Goal: Information Seeking & Learning: Learn about a topic

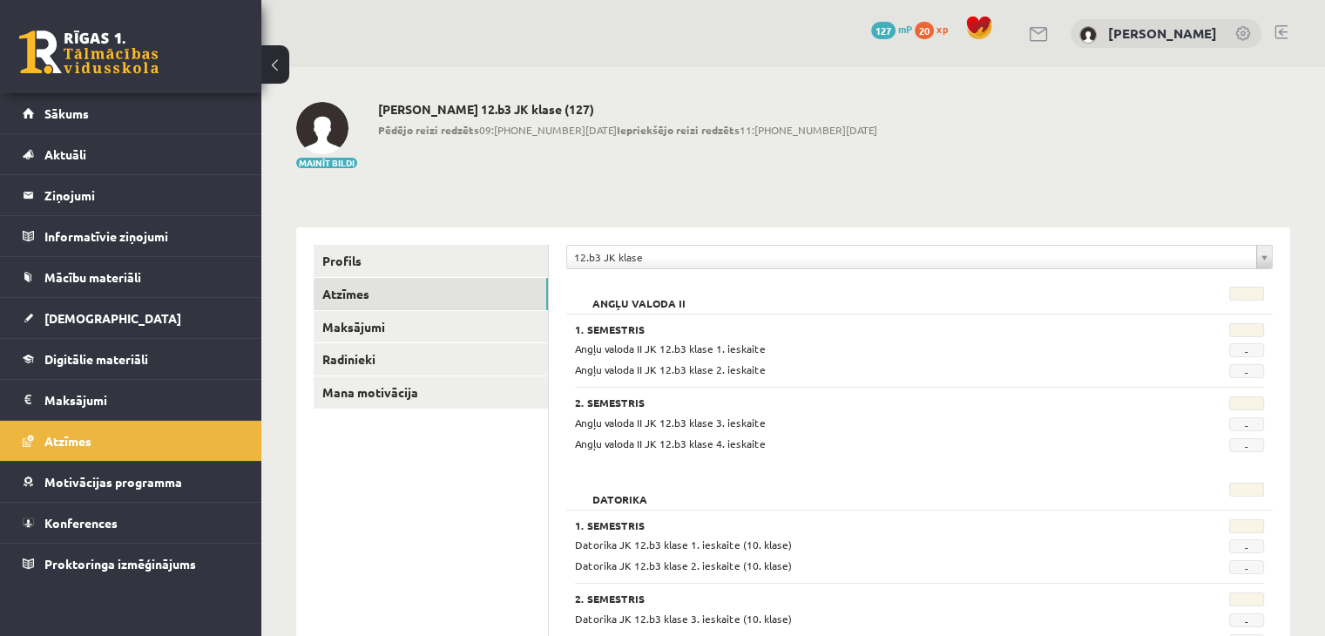
click at [100, 48] on link at bounding box center [88, 52] width 139 height 44
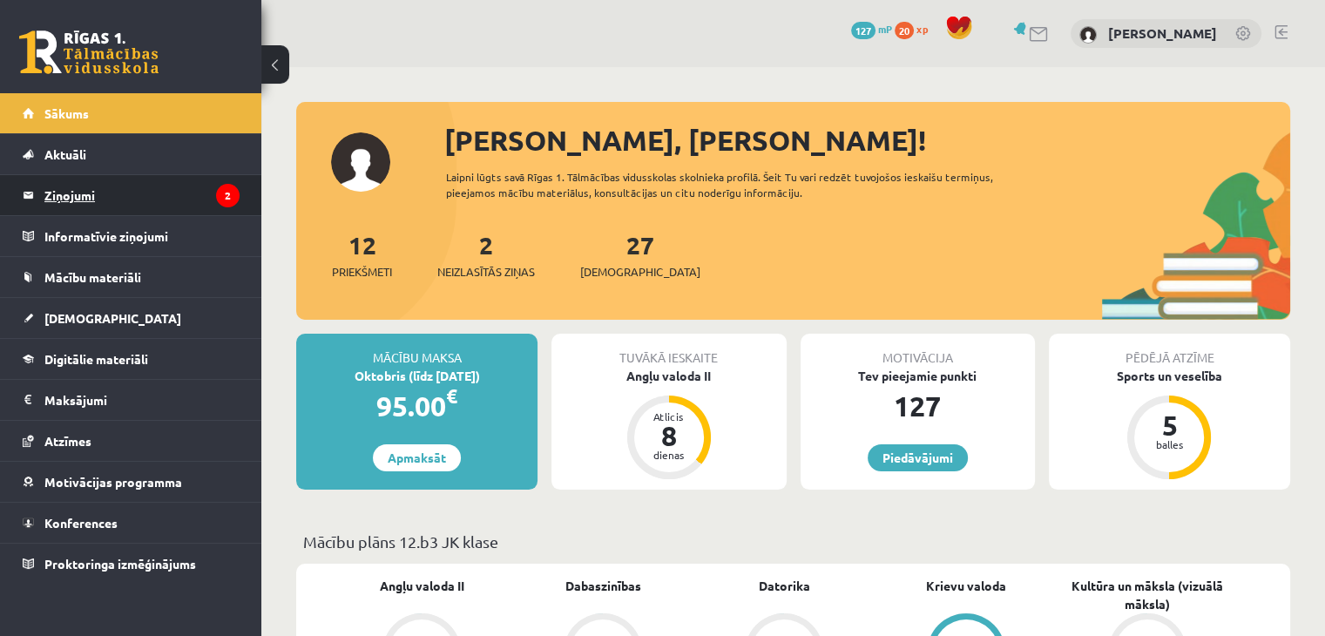
click at [88, 196] on legend "Ziņojumi 2" at bounding box center [141, 195] width 195 height 40
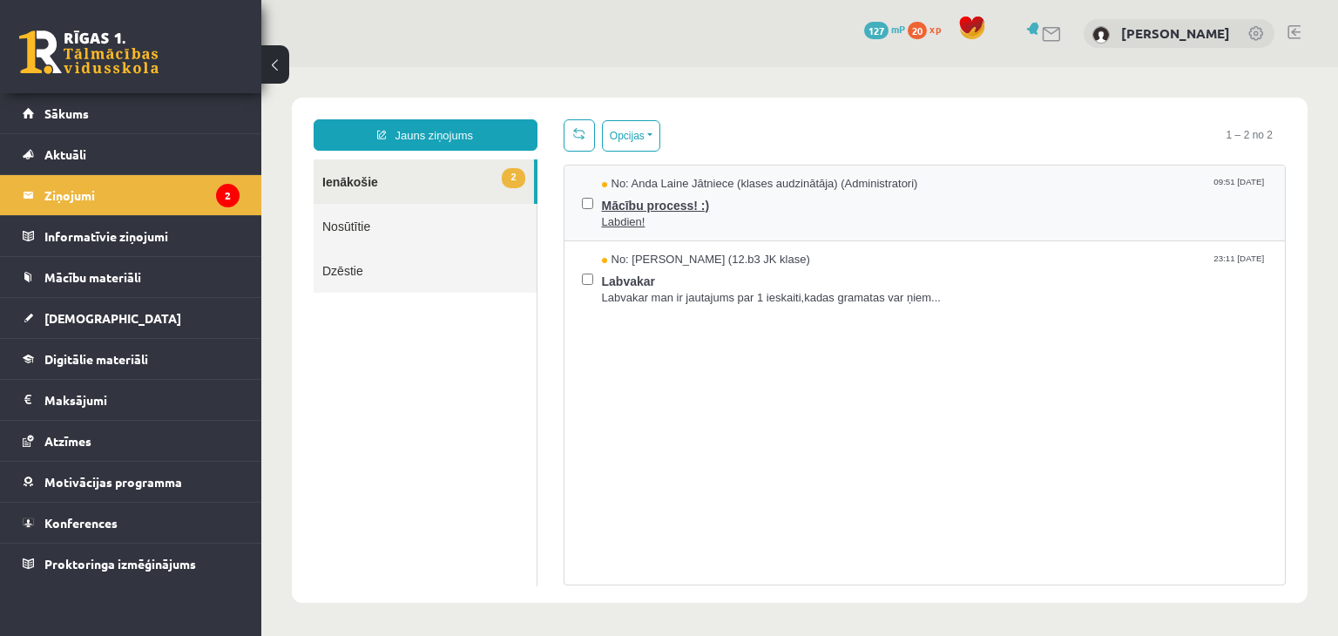
click at [681, 205] on span "Mācību process! :)" at bounding box center [935, 204] width 667 height 22
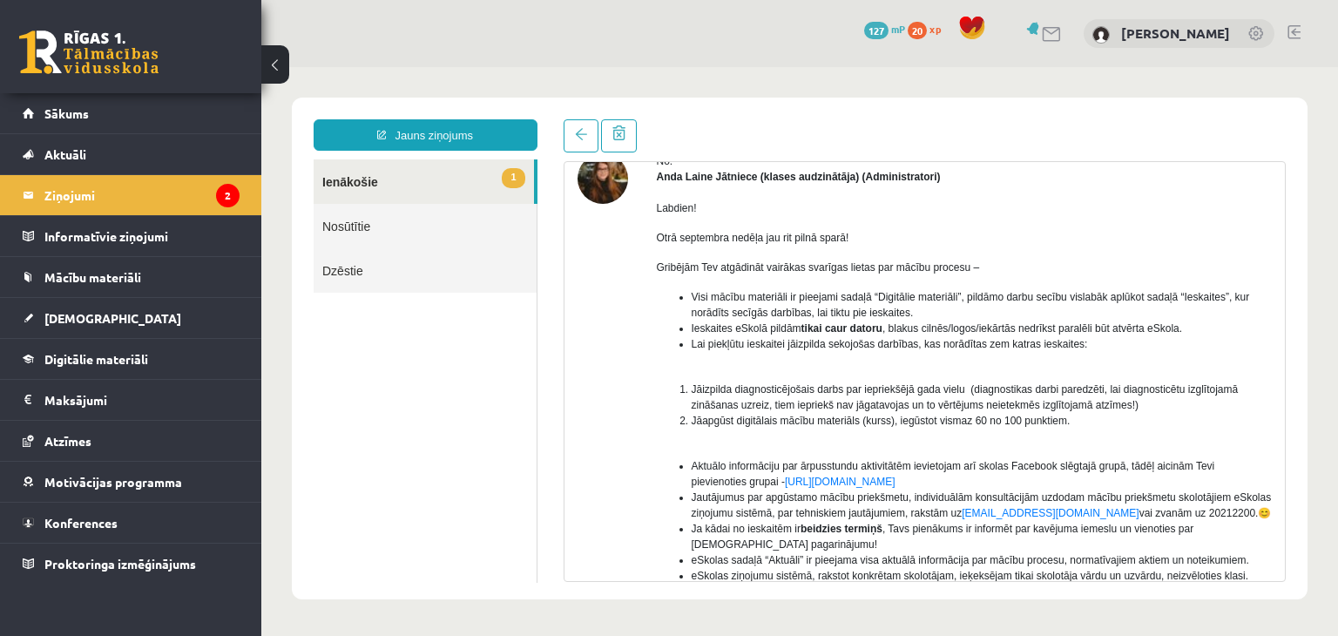
scroll to position [174, 0]
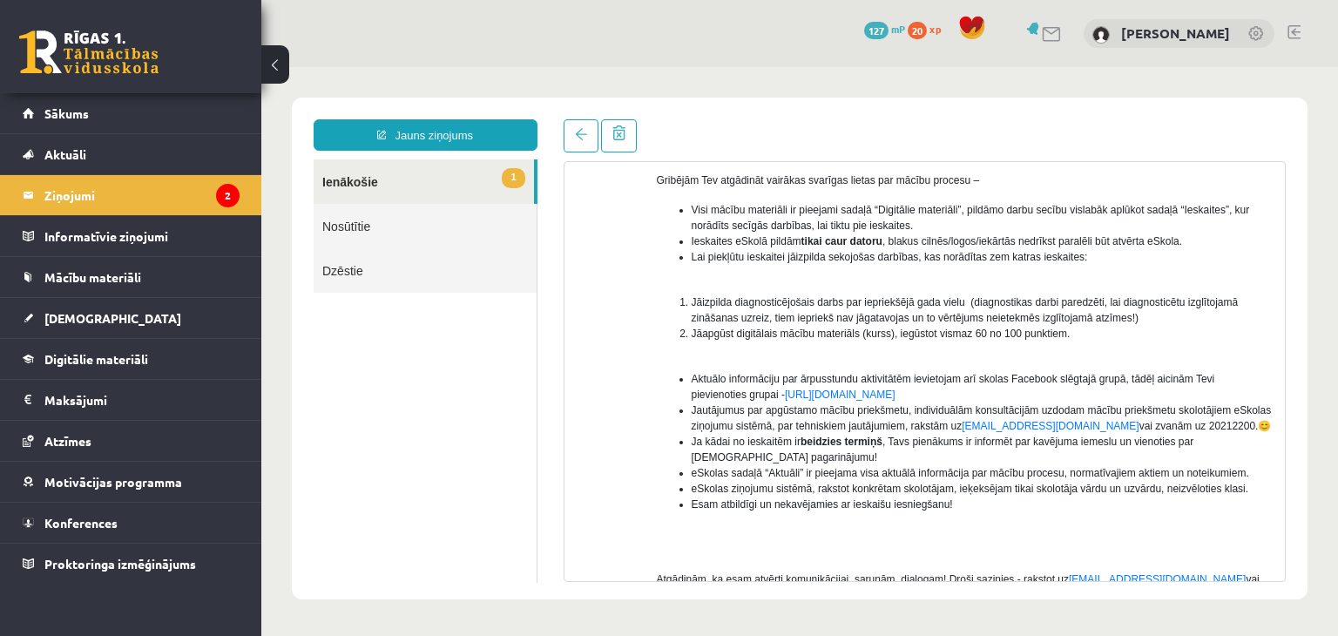
click at [66, 45] on link at bounding box center [88, 52] width 139 height 44
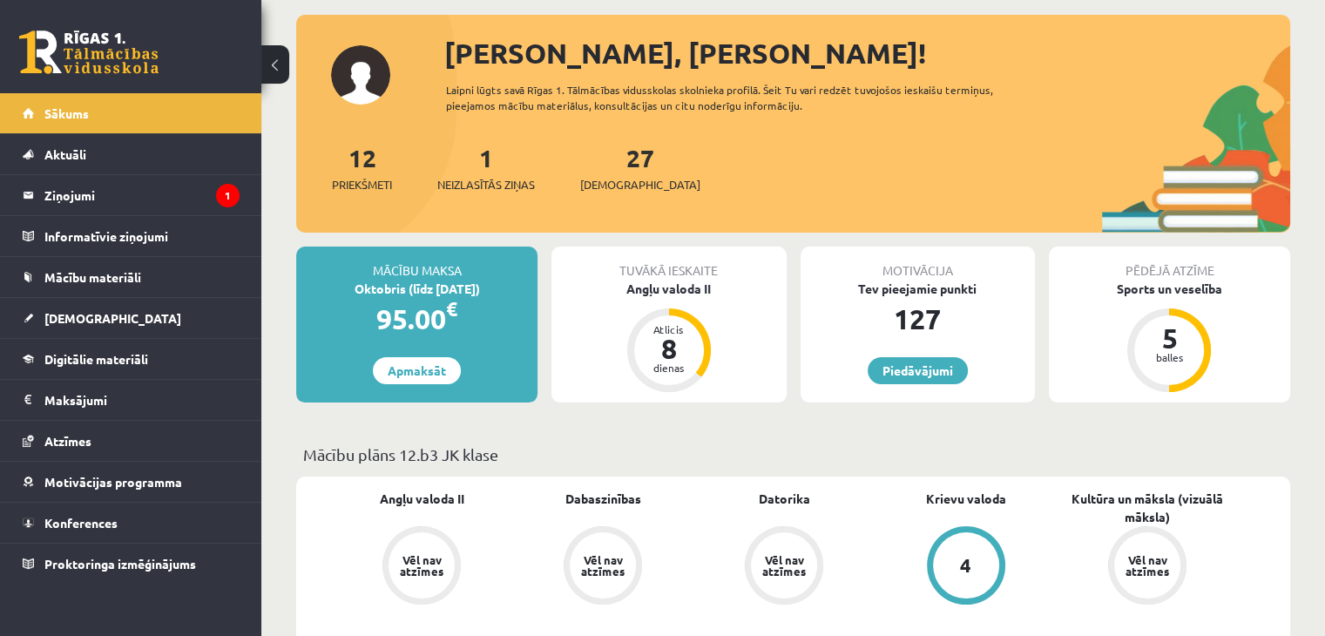
scroll to position [174, 0]
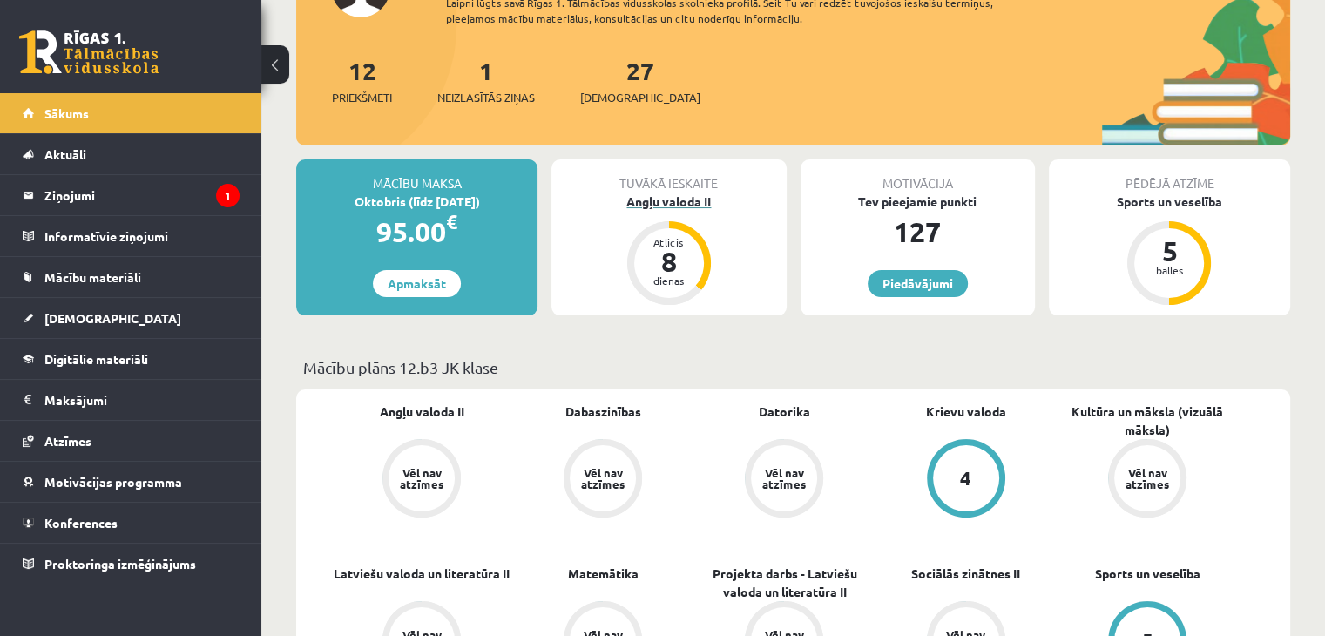
click at [692, 200] on div "Angļu valoda II" at bounding box center [669, 202] width 234 height 18
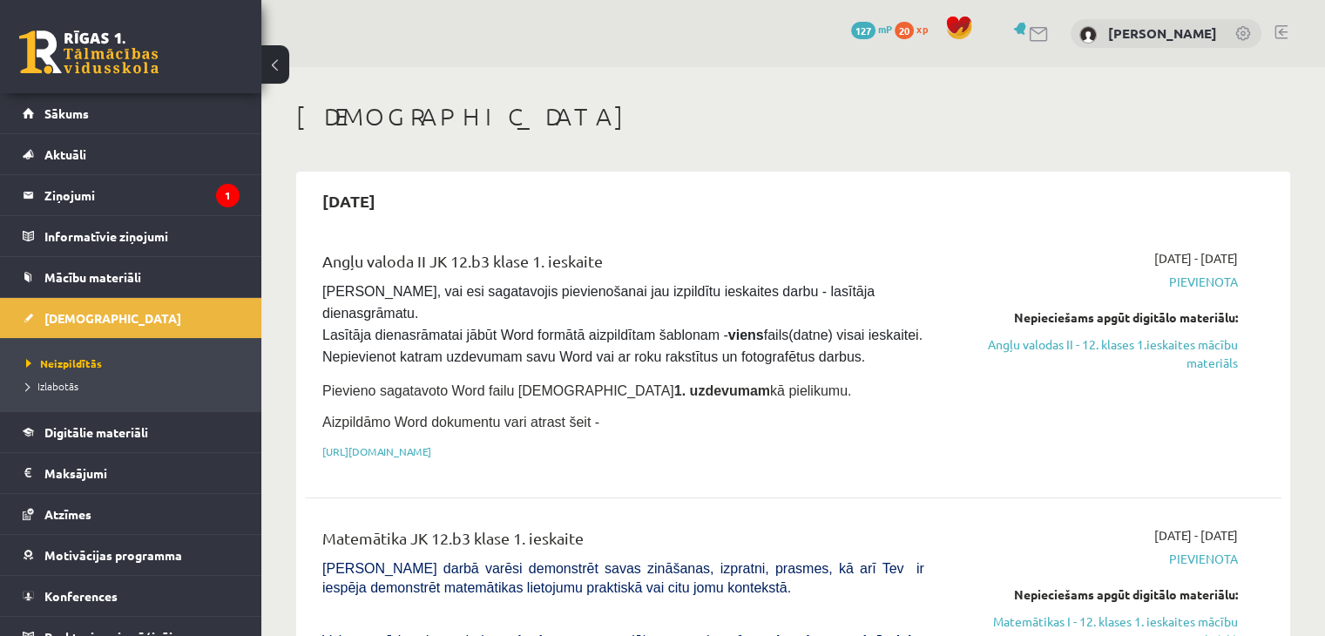
drag, startPoint x: 1129, startPoint y: 341, endPoint x: 735, endPoint y: 91, distance: 466.1
click at [1129, 341] on link "Angļu valodas II - 12. klases 1.ieskaites mācību materiāls" at bounding box center [1095, 353] width 288 height 37
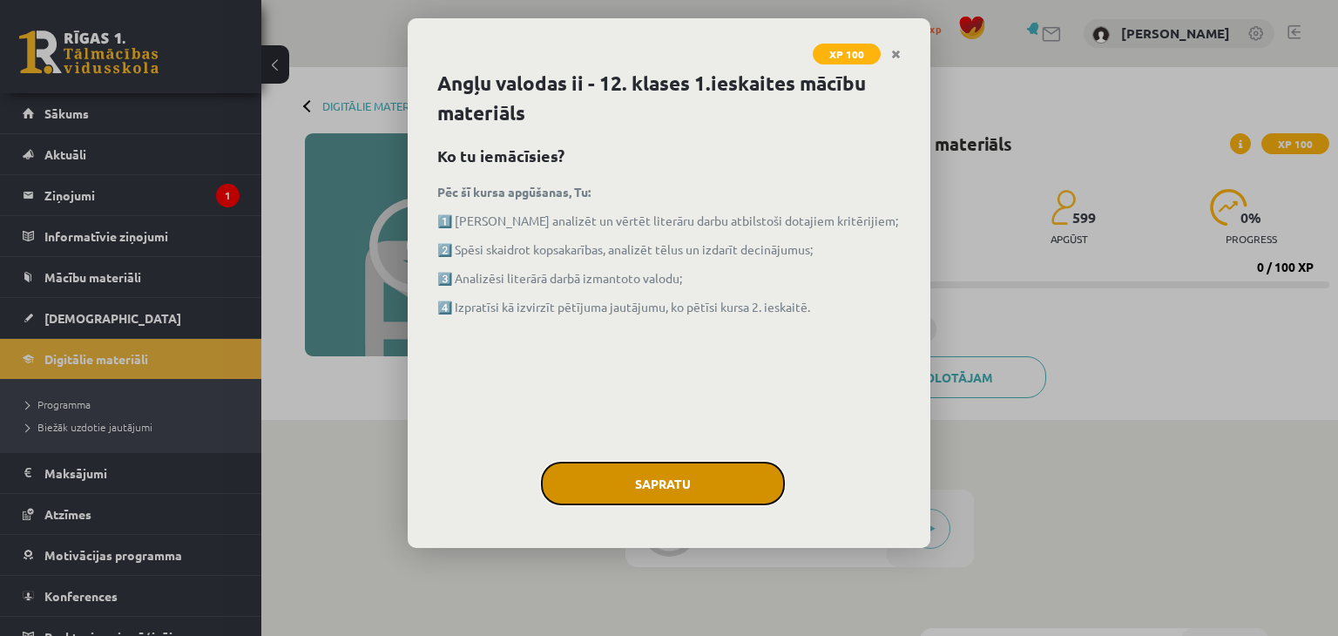
click at [727, 484] on button "Sapratu" at bounding box center [663, 484] width 244 height 44
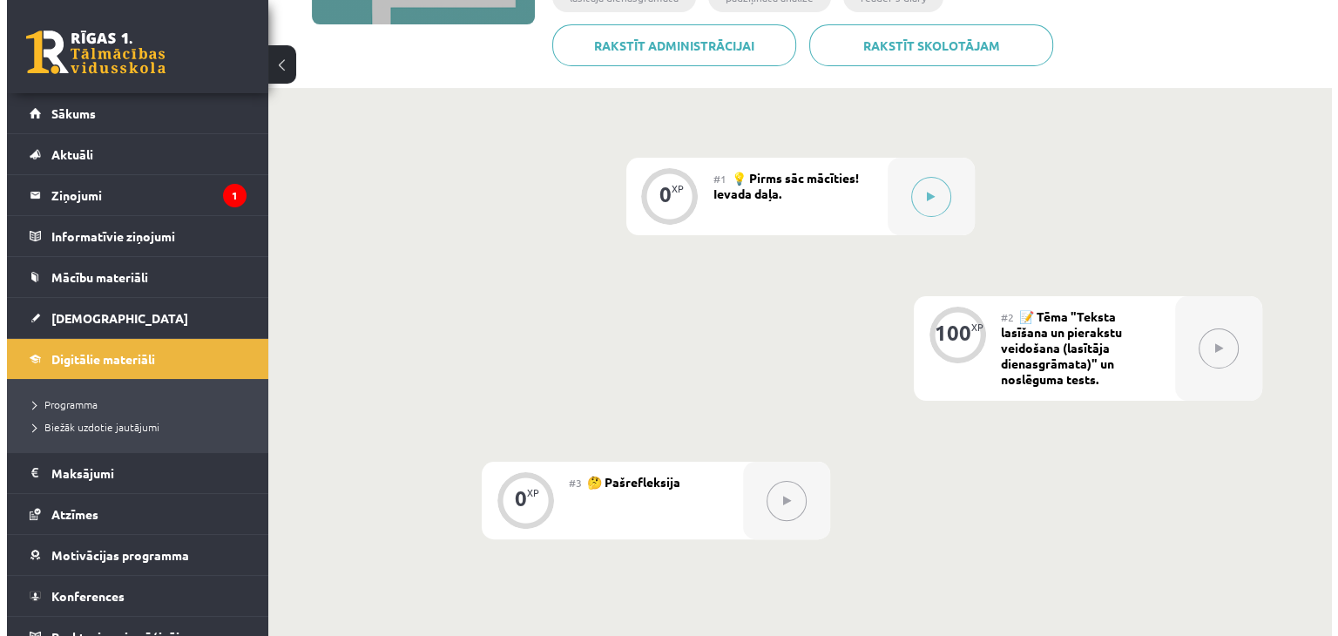
scroll to position [349, 0]
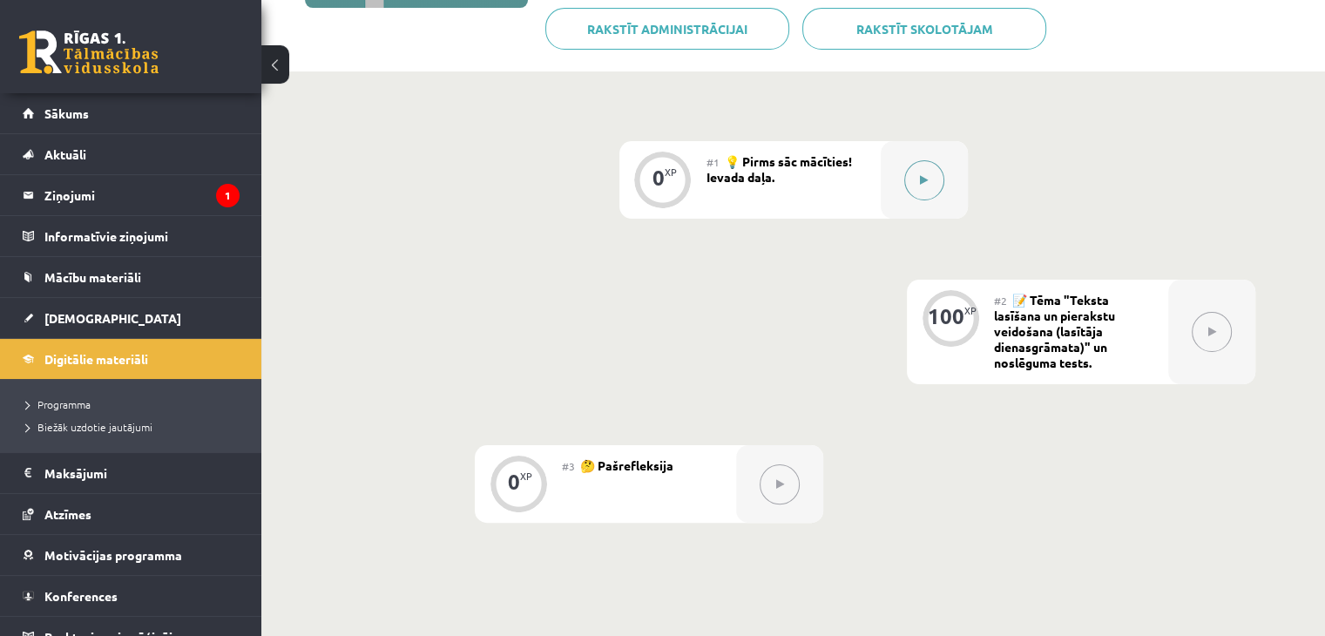
click at [931, 183] on button at bounding box center [925, 180] width 40 height 40
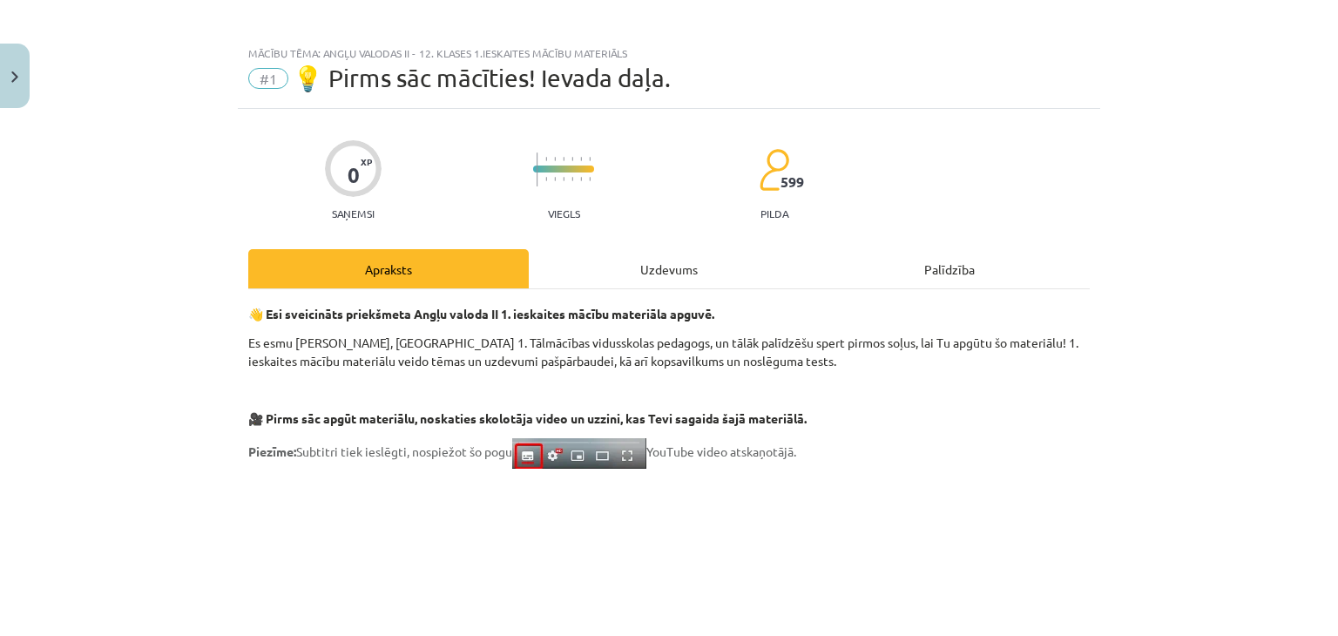
scroll to position [0, 0]
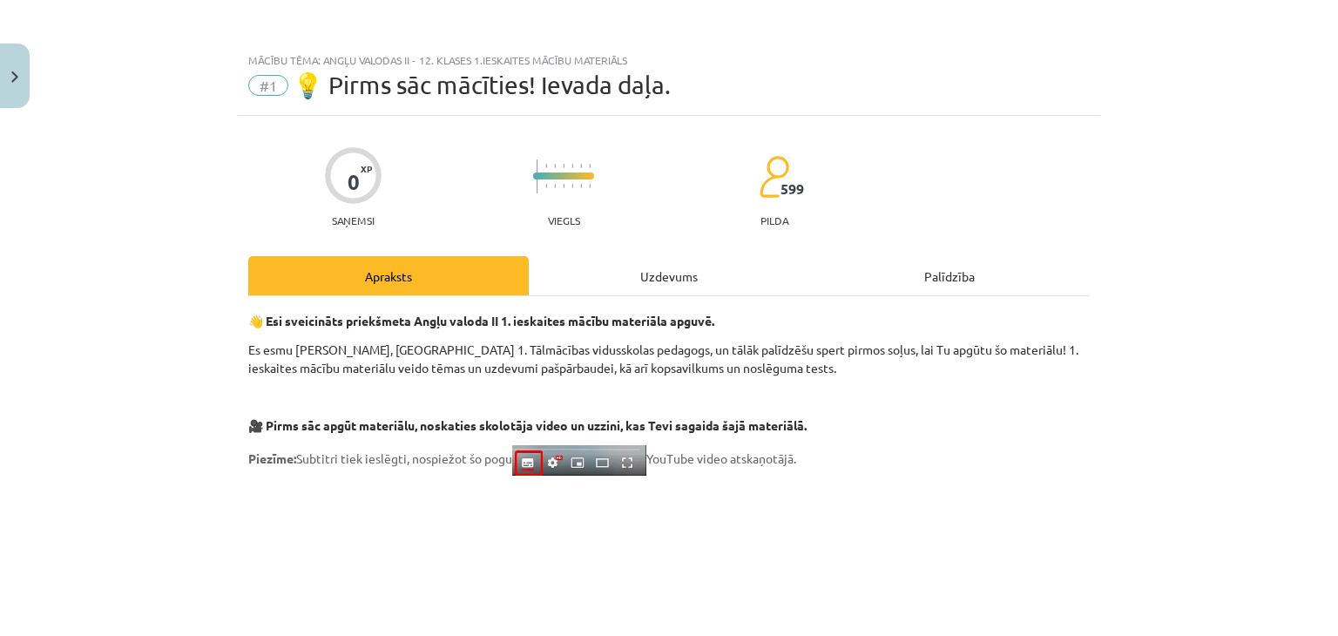
click at [676, 275] on div "Uzdevums" at bounding box center [669, 275] width 281 height 39
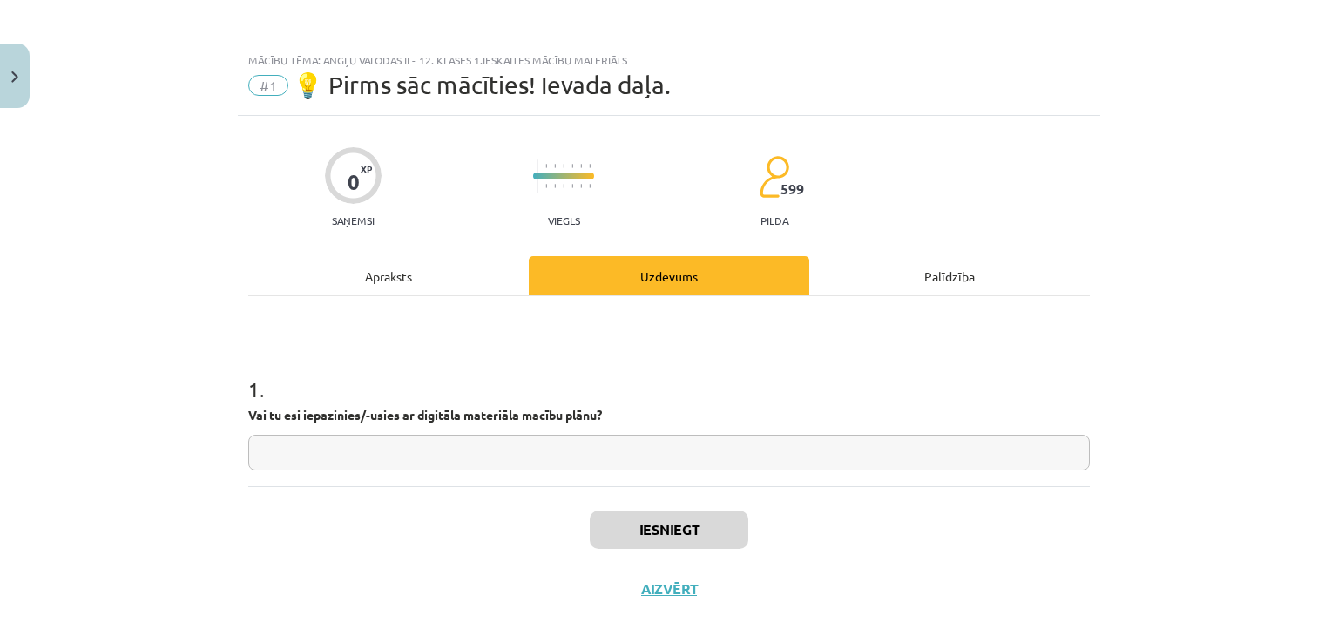
scroll to position [25, 0]
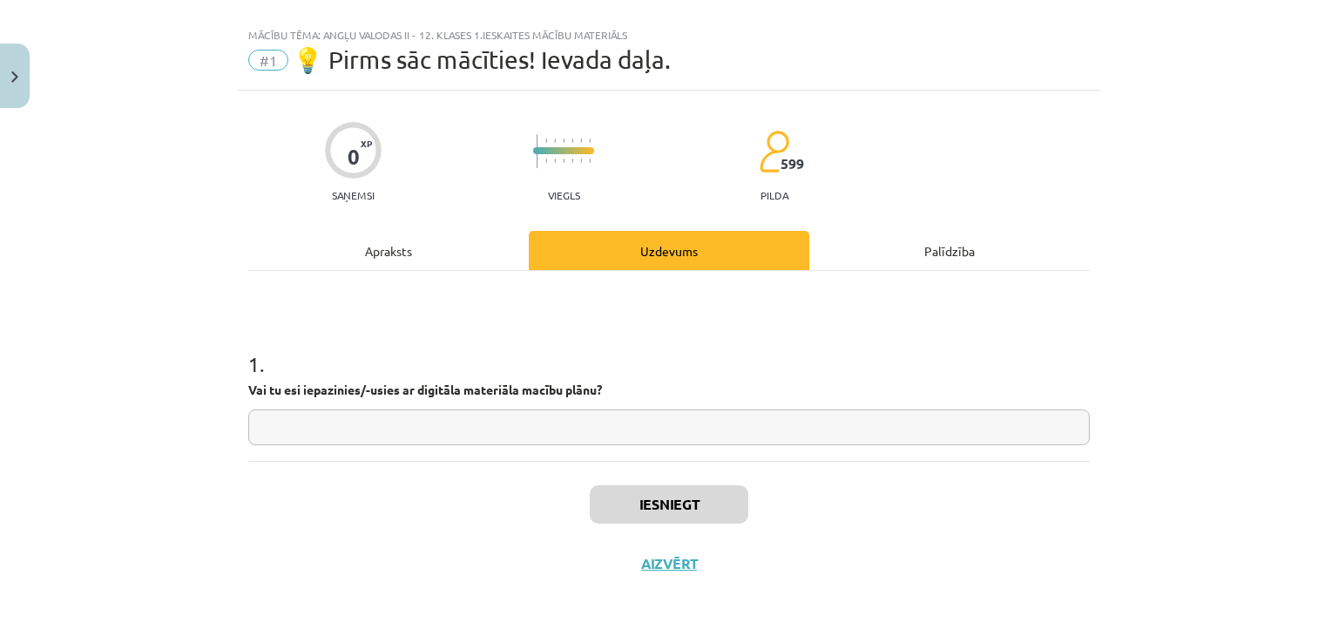
click at [372, 255] on div "Apraksts" at bounding box center [388, 250] width 281 height 39
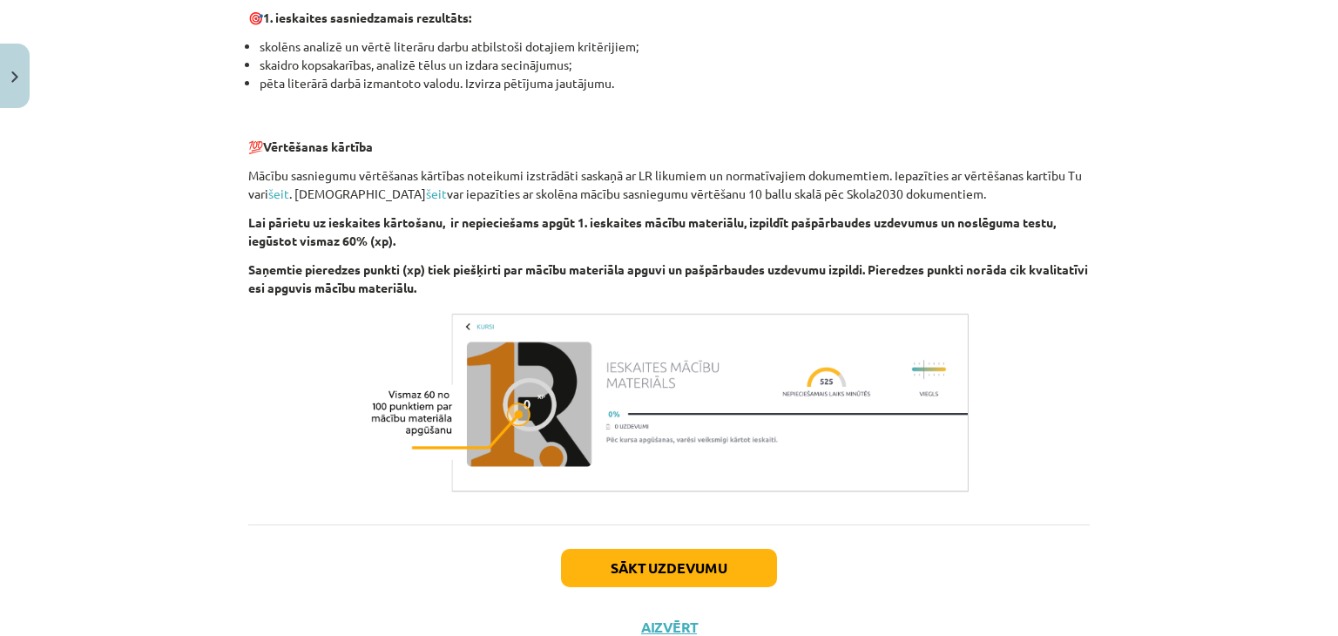
scroll to position [1199, 0]
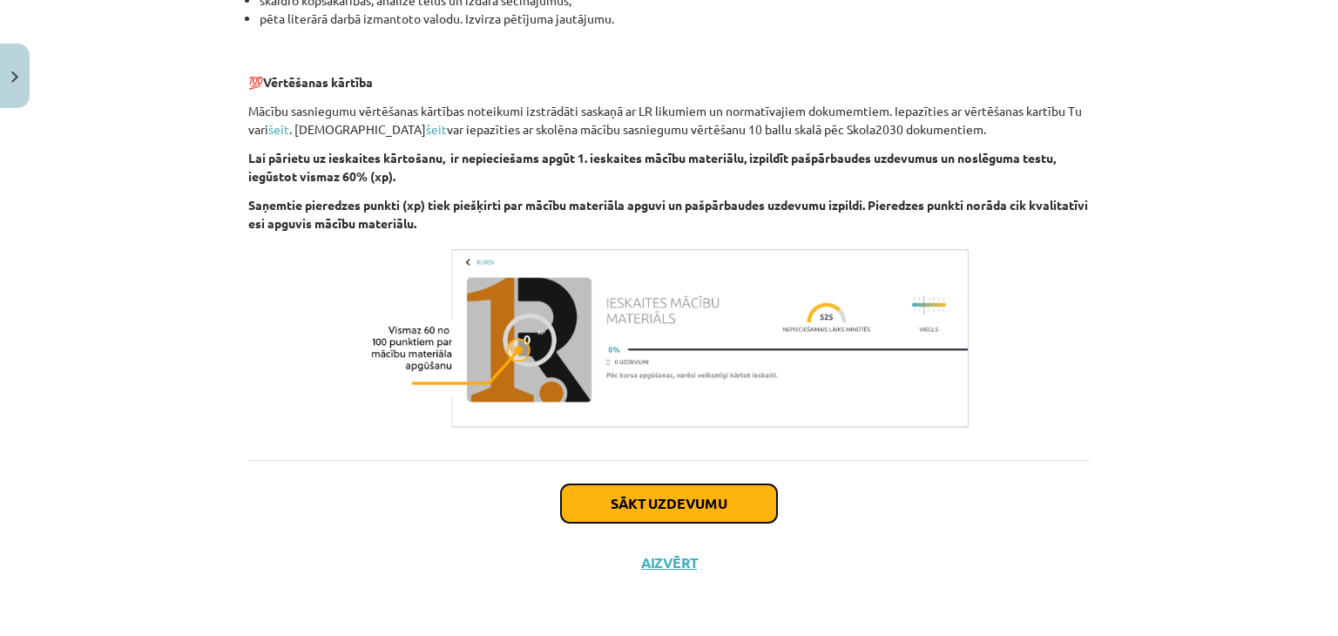
click at [666, 499] on button "Sākt uzdevumu" at bounding box center [669, 503] width 216 height 38
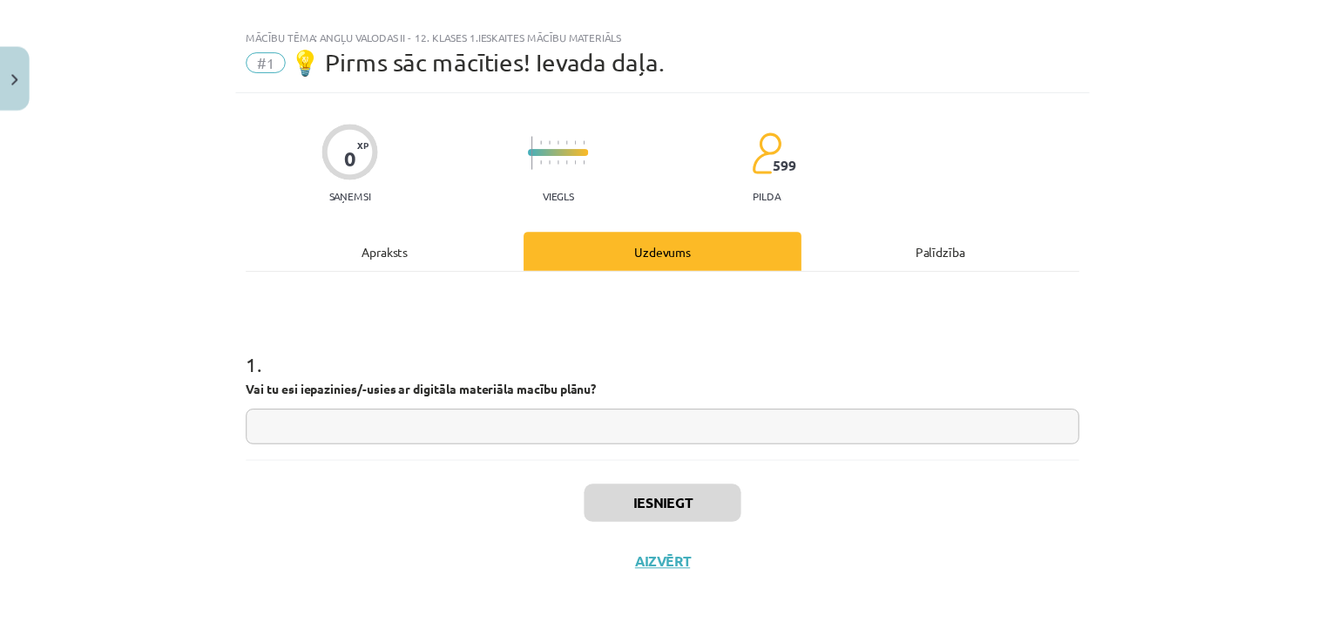
scroll to position [0, 0]
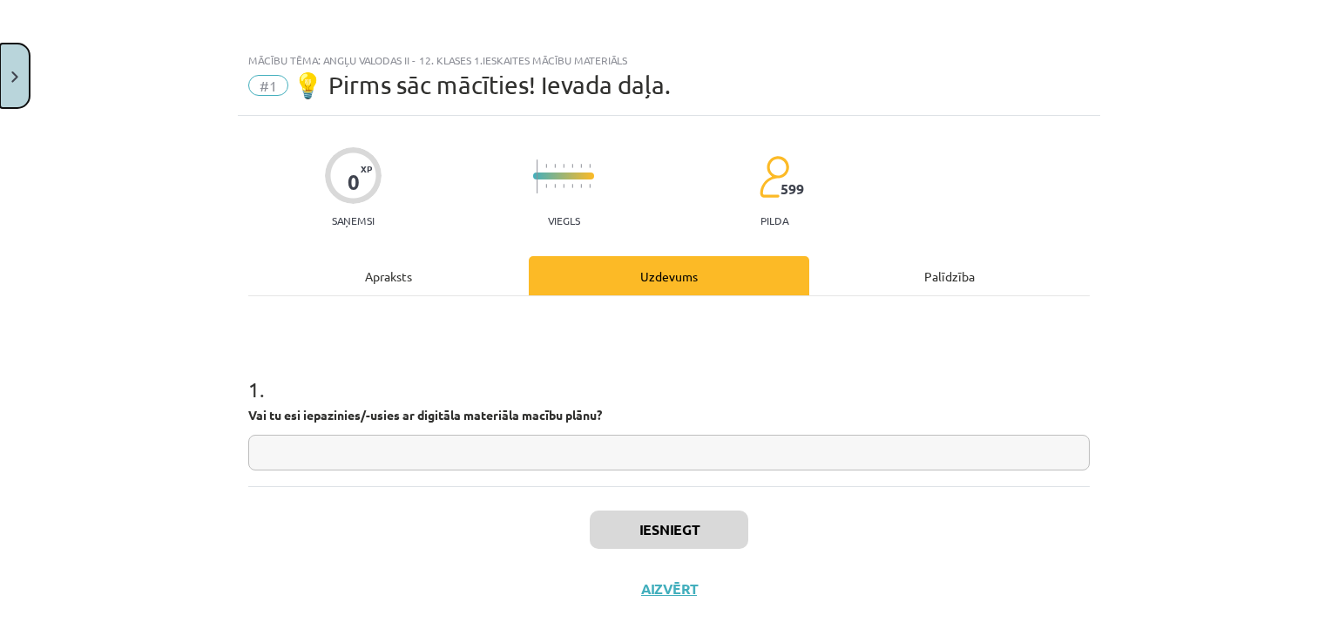
click at [3, 82] on button "Close" at bounding box center [15, 76] width 30 height 64
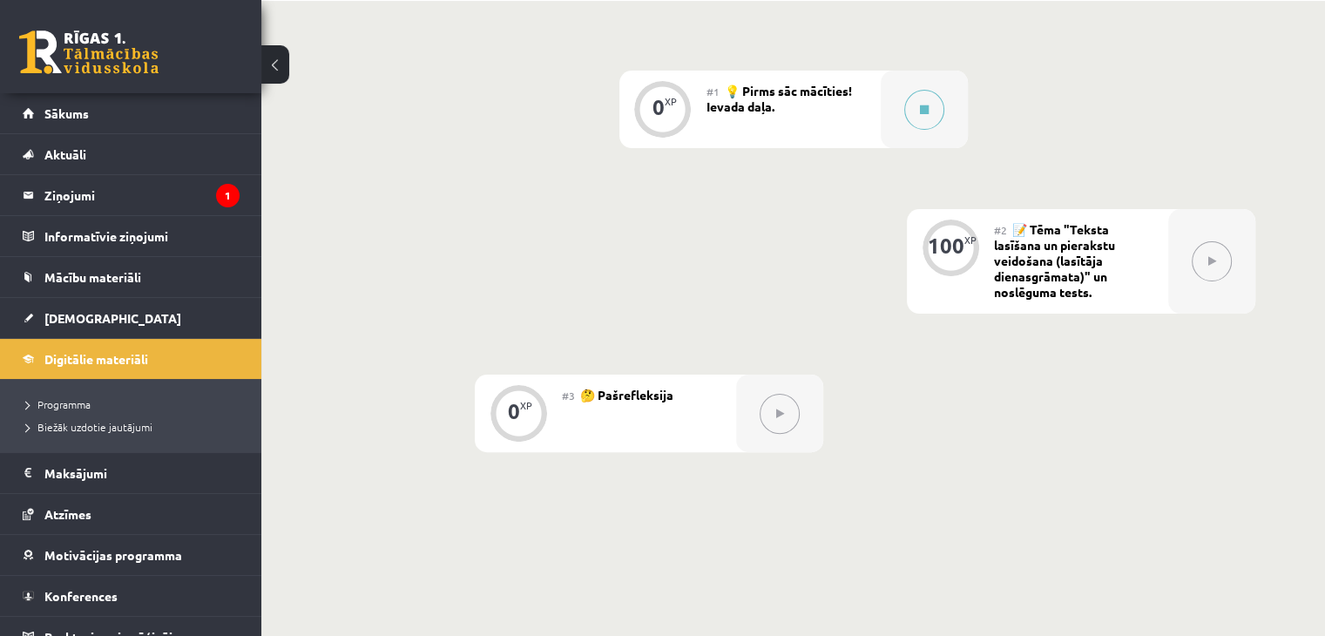
scroll to position [523, 0]
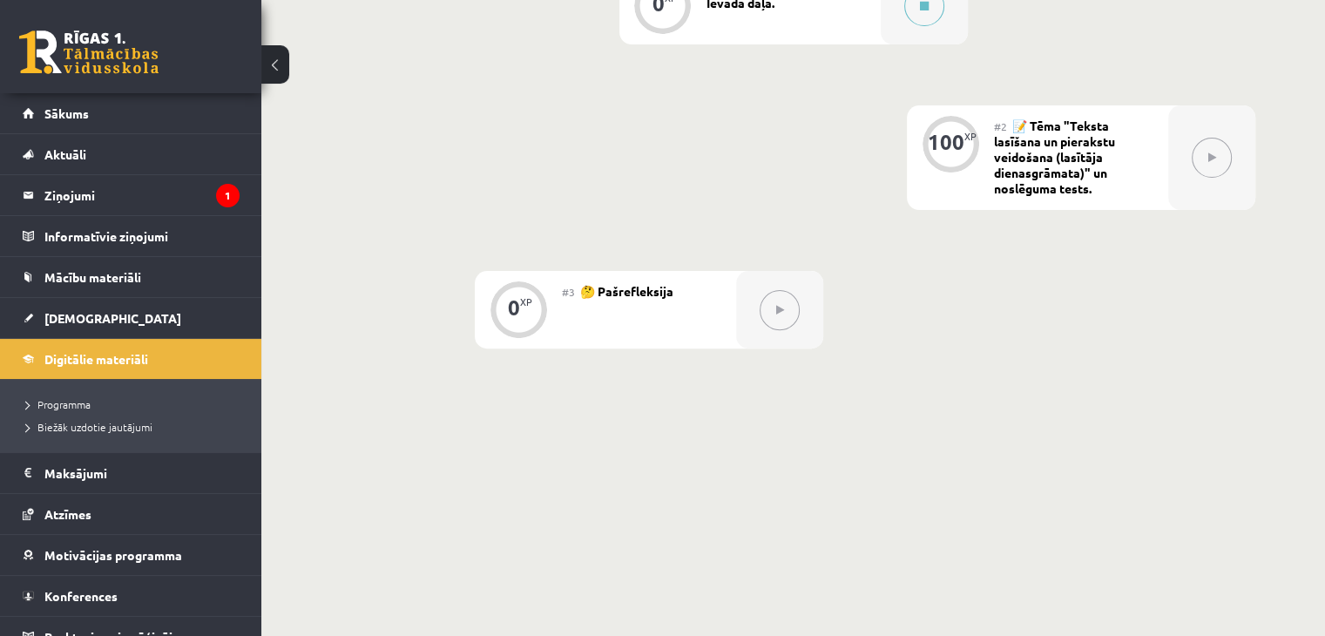
click at [1219, 168] on button at bounding box center [1212, 158] width 40 height 40
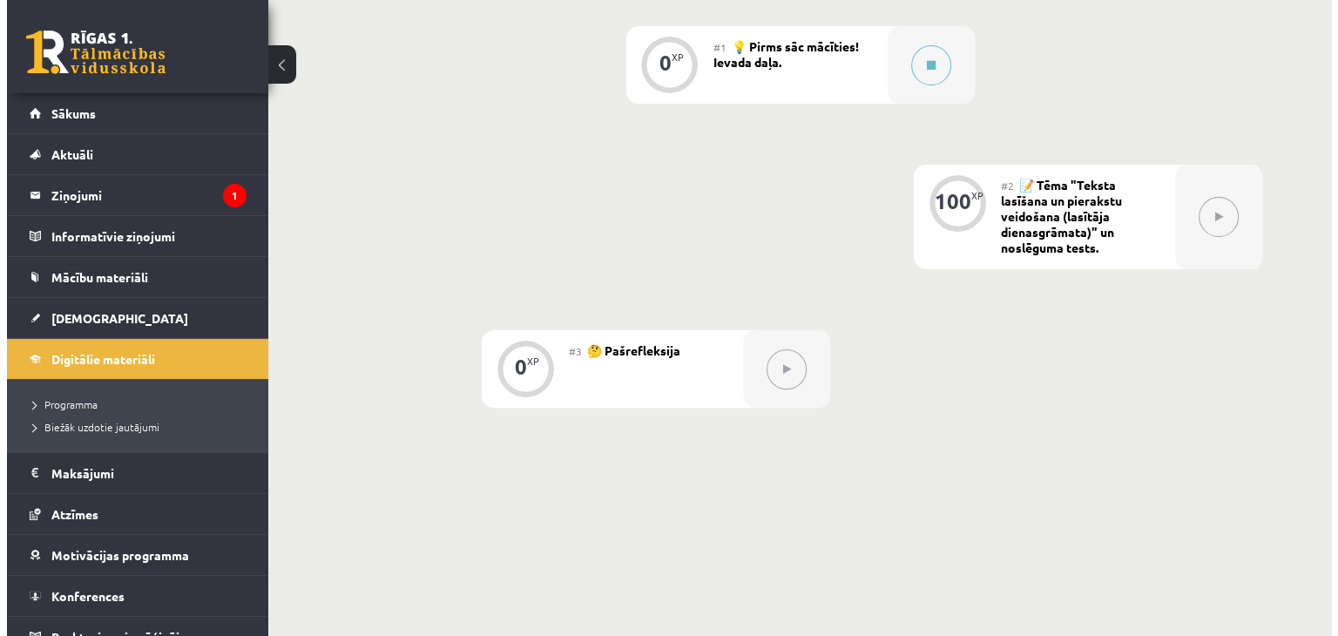
scroll to position [436, 0]
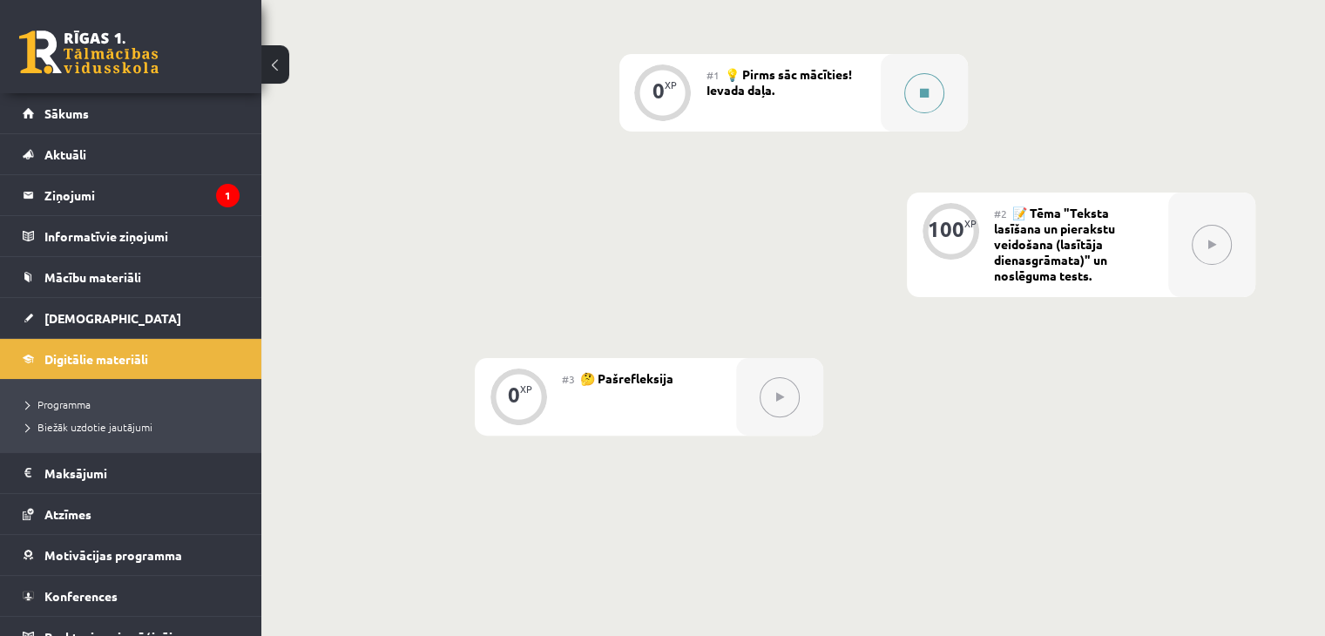
click at [928, 108] on button at bounding box center [925, 93] width 40 height 40
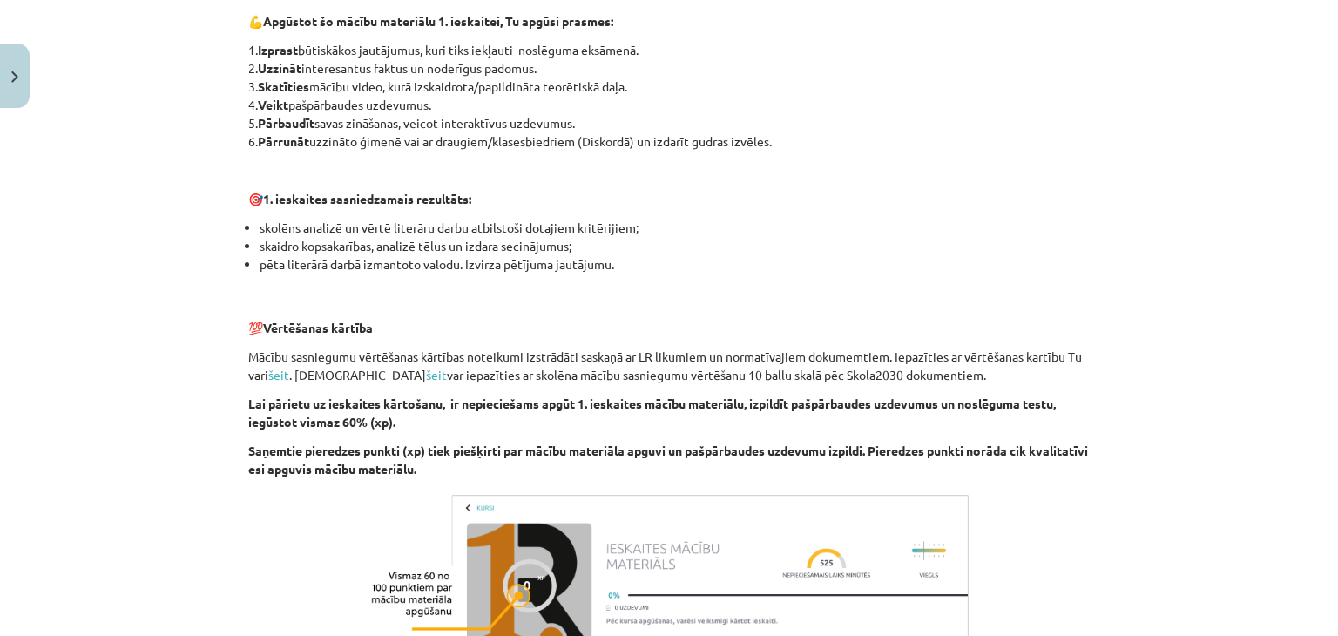
scroll to position [1199, 0]
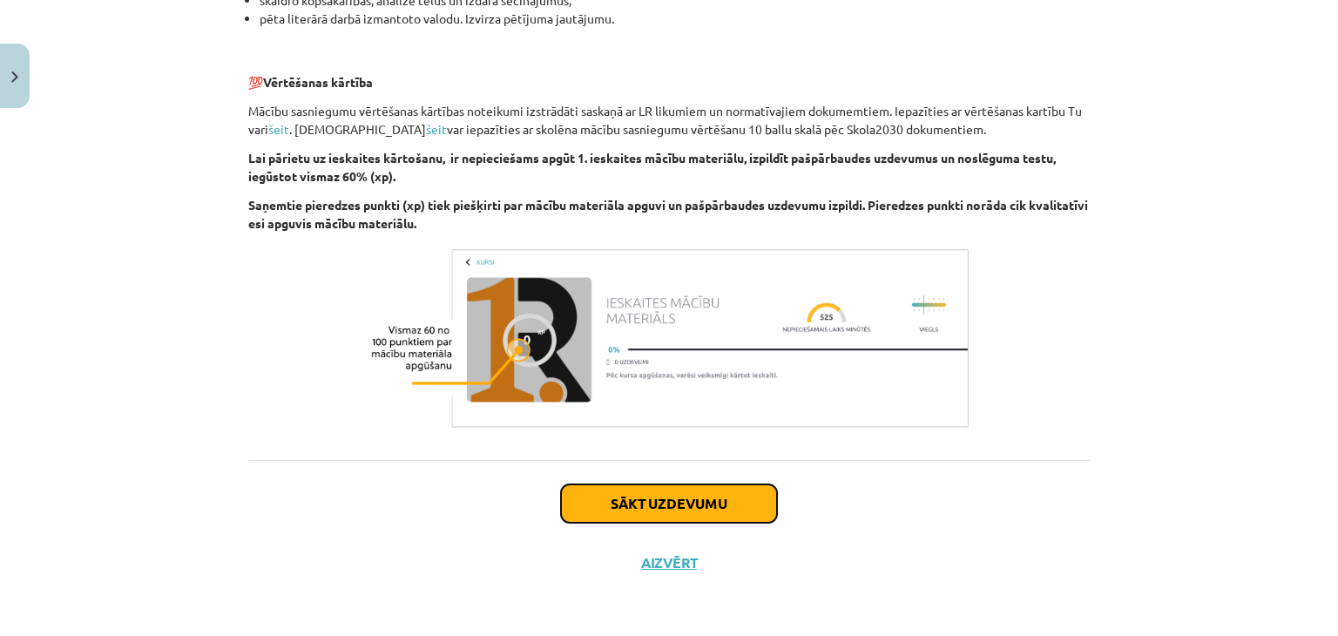
click at [655, 506] on button "Sākt uzdevumu" at bounding box center [669, 503] width 216 height 38
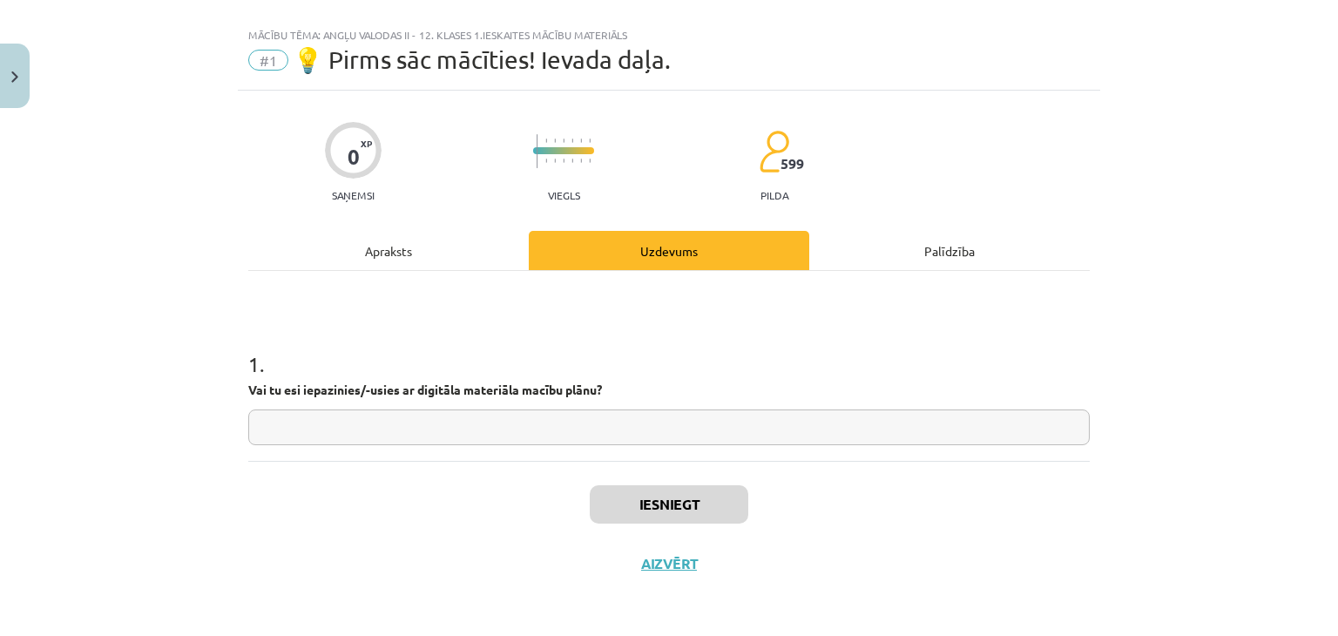
click at [422, 431] on input "text" at bounding box center [669, 428] width 842 height 36
type input "********"
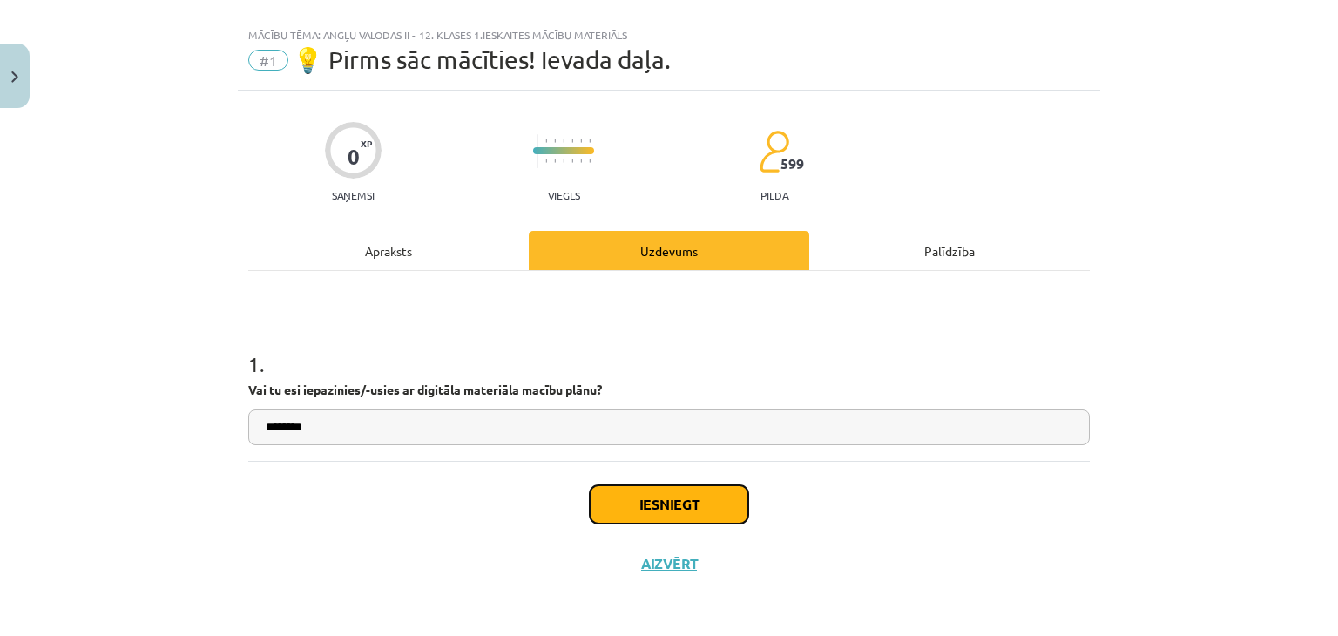
click at [645, 499] on button "Iesniegt" at bounding box center [669, 504] width 159 height 38
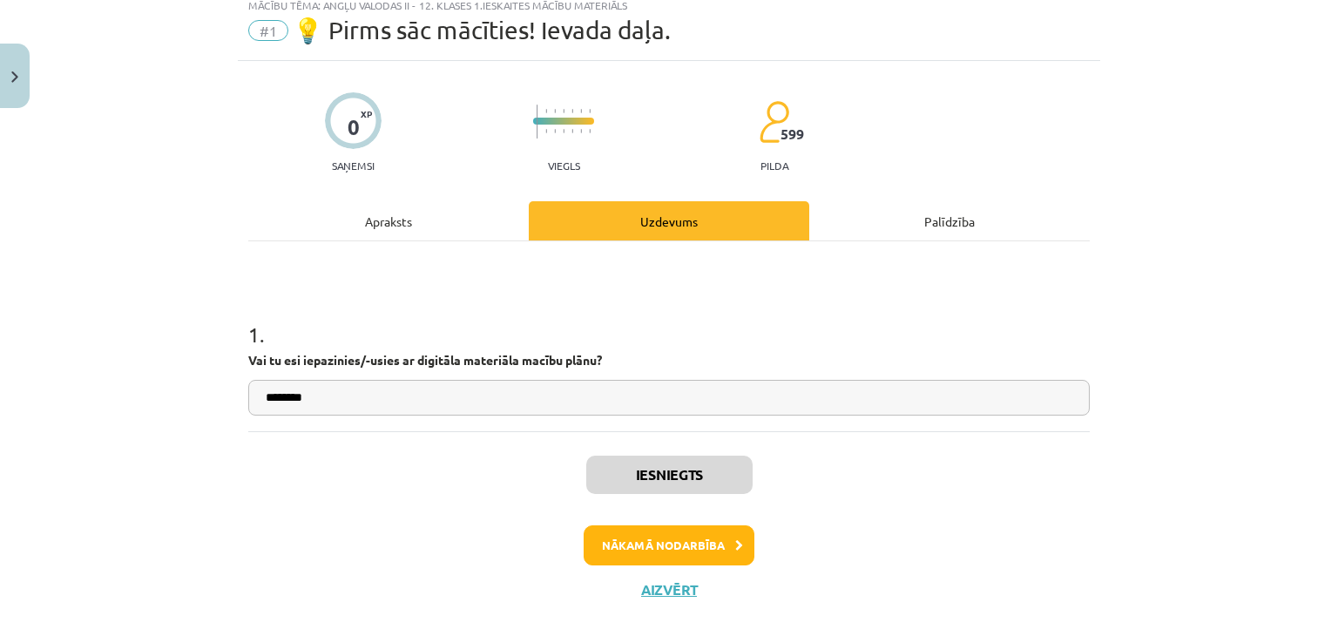
scroll to position [80, 0]
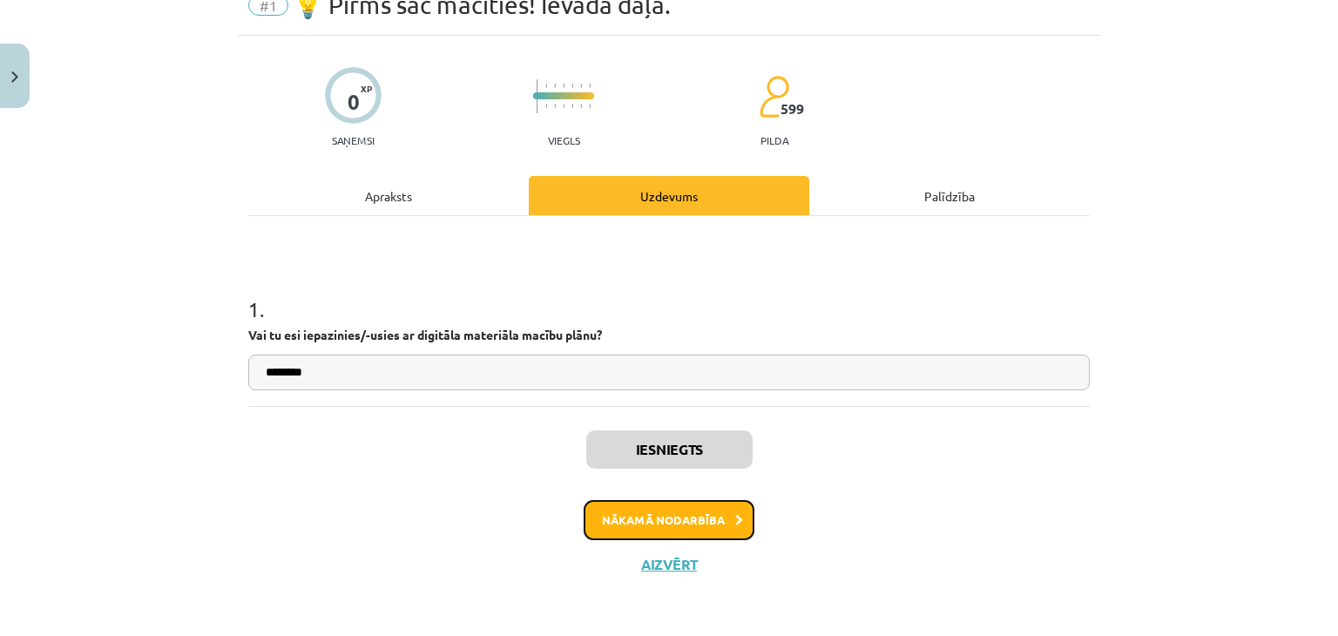
click at [680, 522] on button "Nākamā nodarbība" at bounding box center [669, 520] width 171 height 40
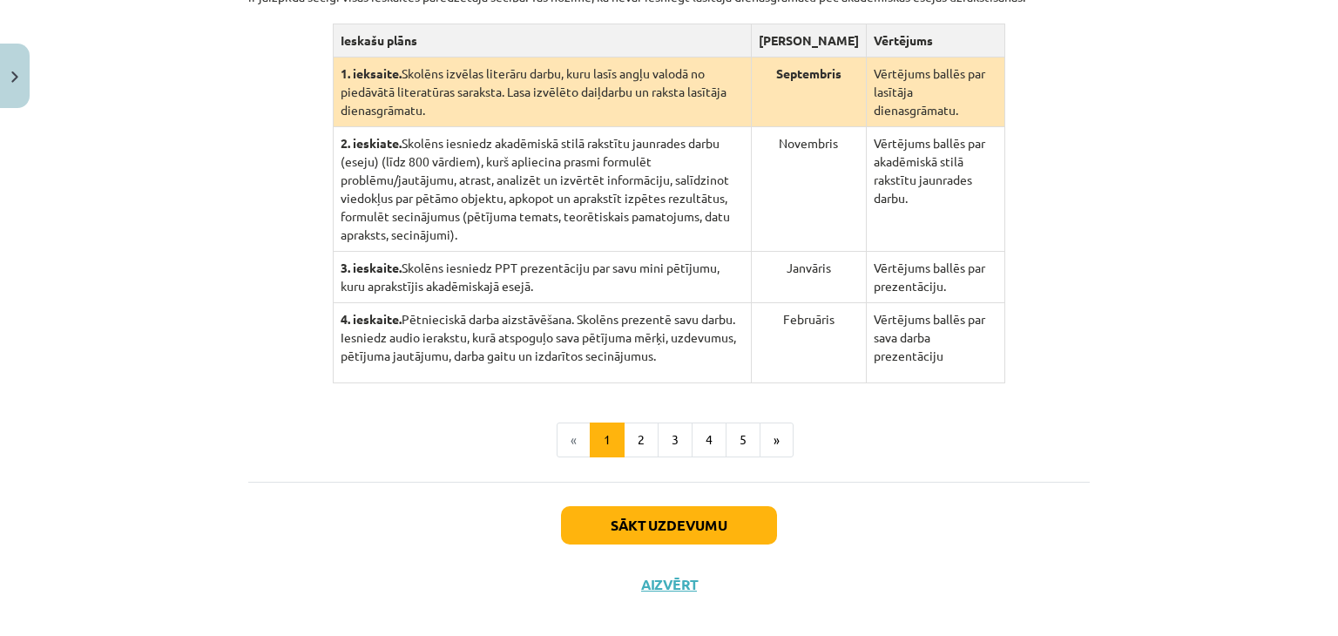
scroll to position [450, 0]
click at [718, 505] on button "Sākt uzdevumu" at bounding box center [669, 524] width 216 height 38
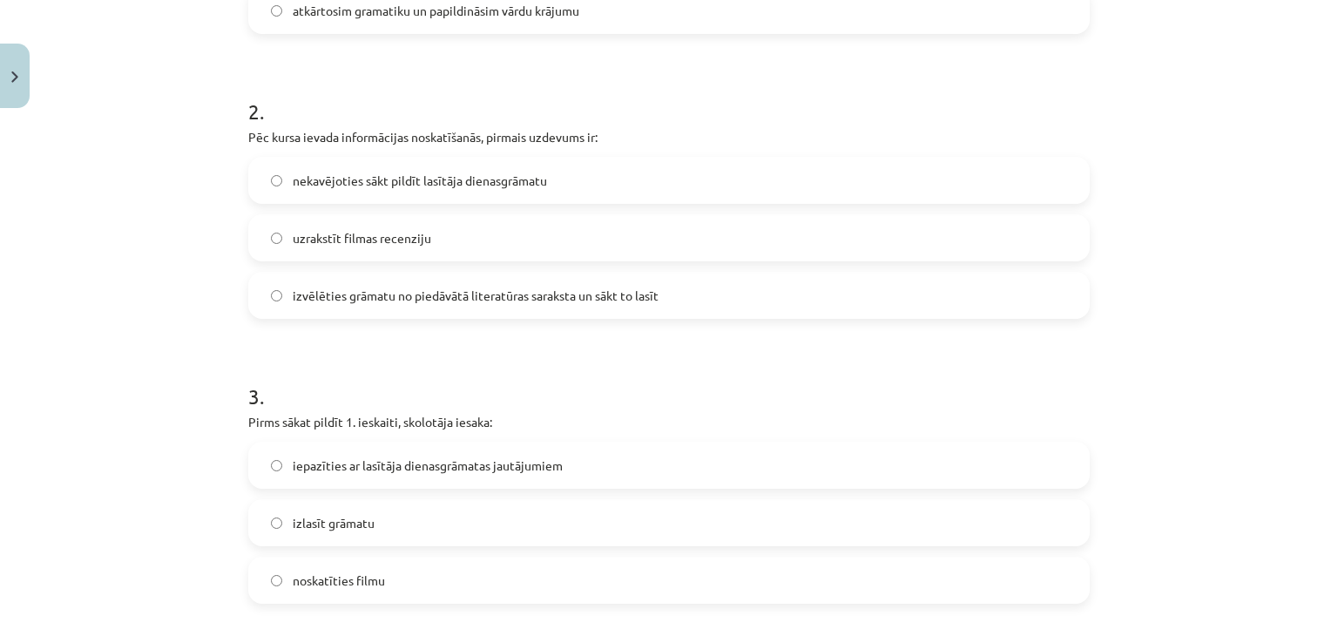
scroll to position [741, 0]
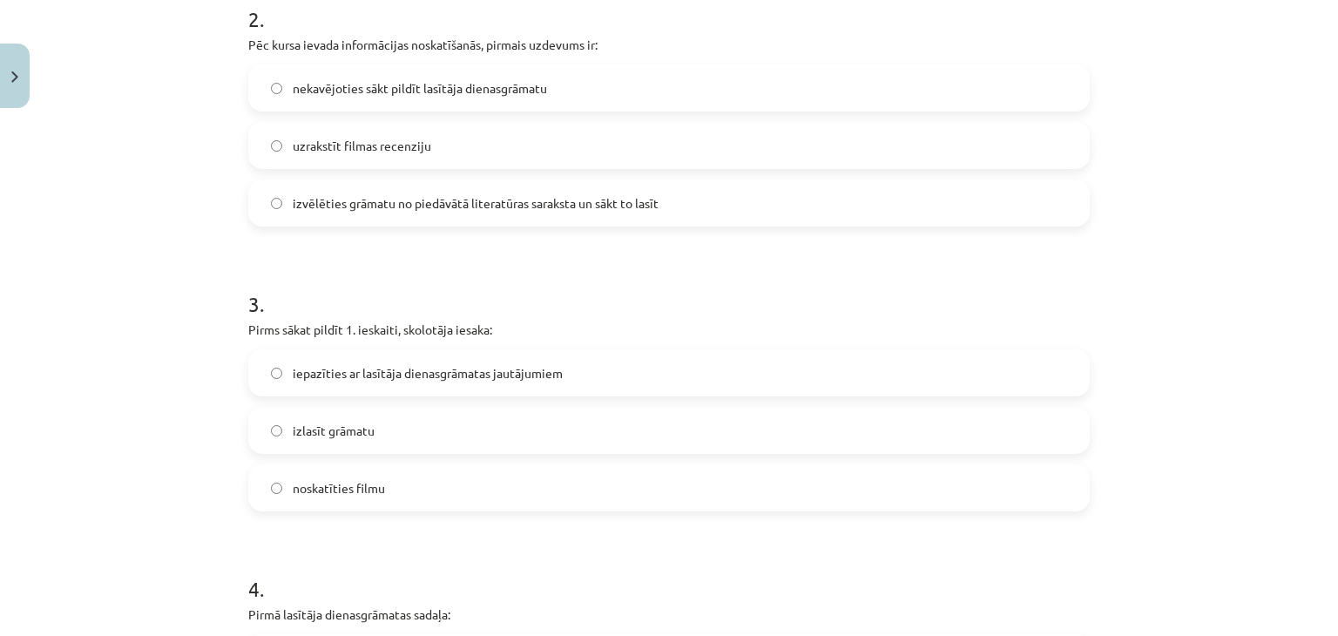
click at [271, 423] on label "izlasīt grāmatu" at bounding box center [669, 431] width 838 height 44
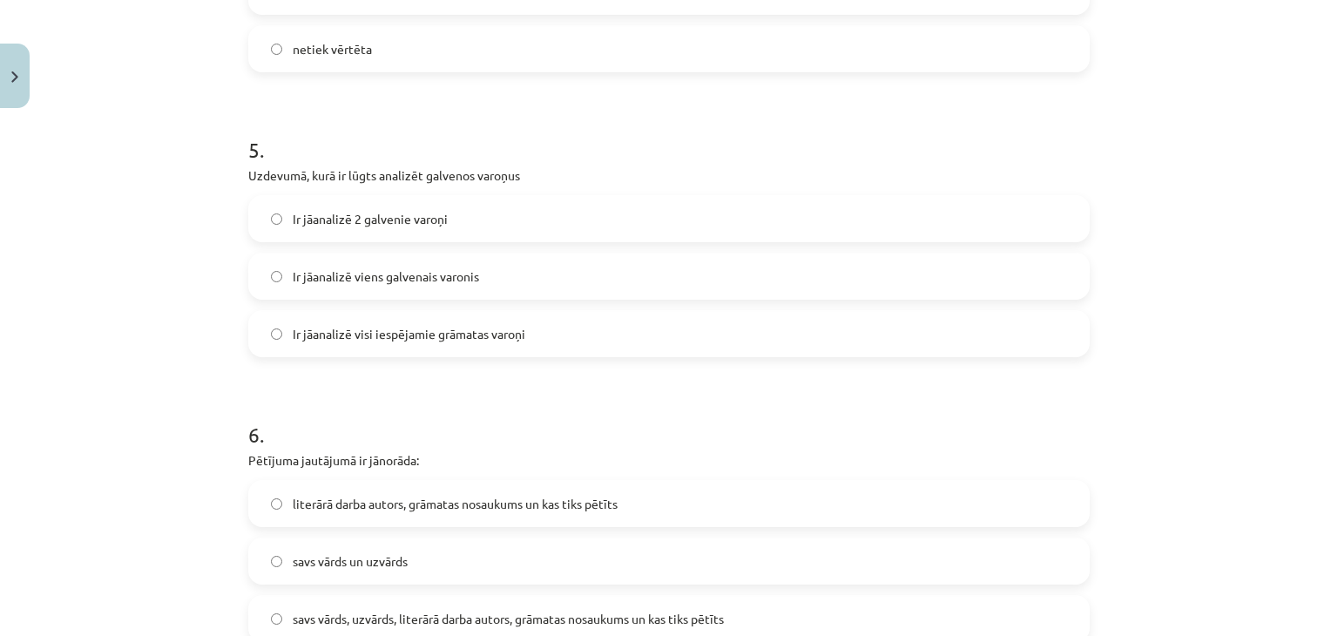
scroll to position [1525, 0]
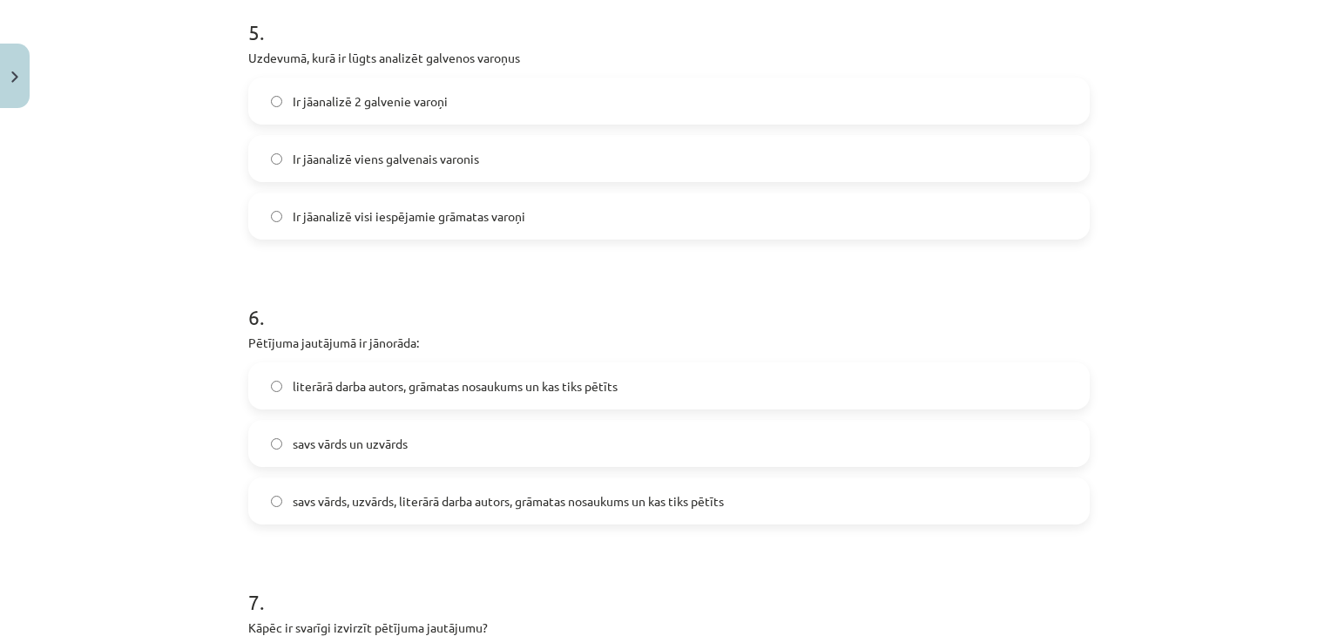
click at [284, 492] on label "savs vārds, uzvārds, literārā darba autors, grāmatas nosaukums un kas tiks pētī…" at bounding box center [669, 501] width 838 height 44
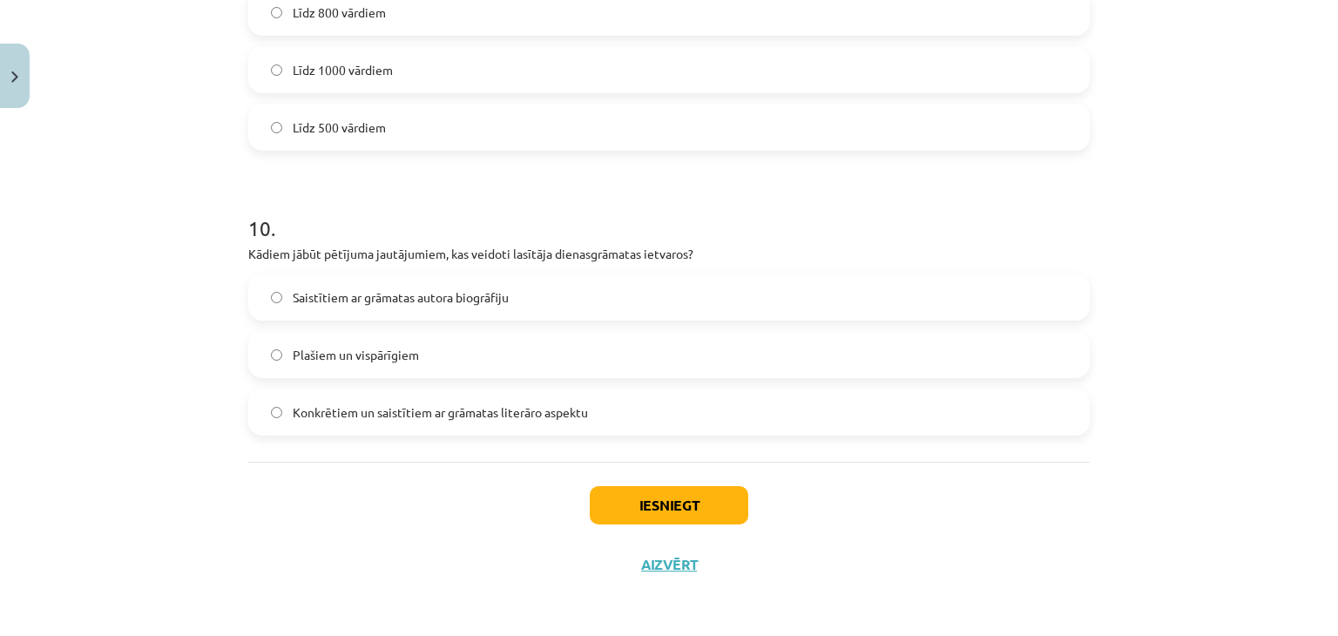
scroll to position [2774, 0]
click at [258, 349] on label "Plašiem un vispārīgiem" at bounding box center [669, 353] width 838 height 44
click at [708, 485] on button "Iesniegt" at bounding box center [669, 503] width 159 height 38
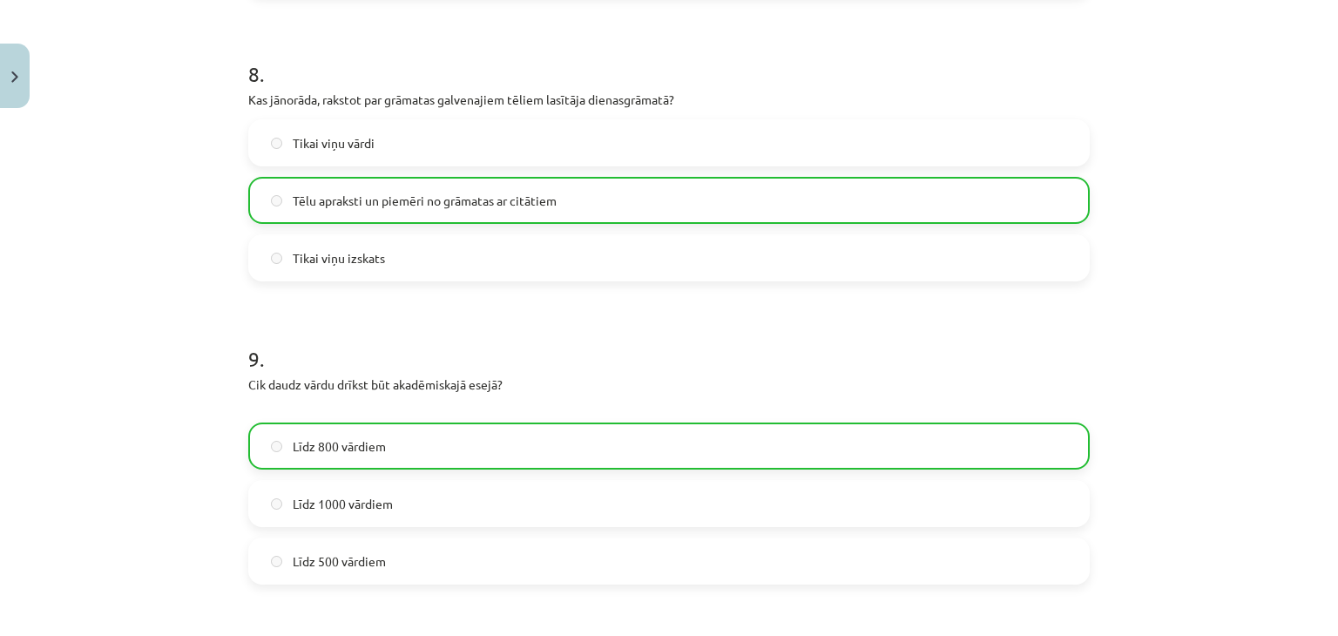
scroll to position [2828, 0]
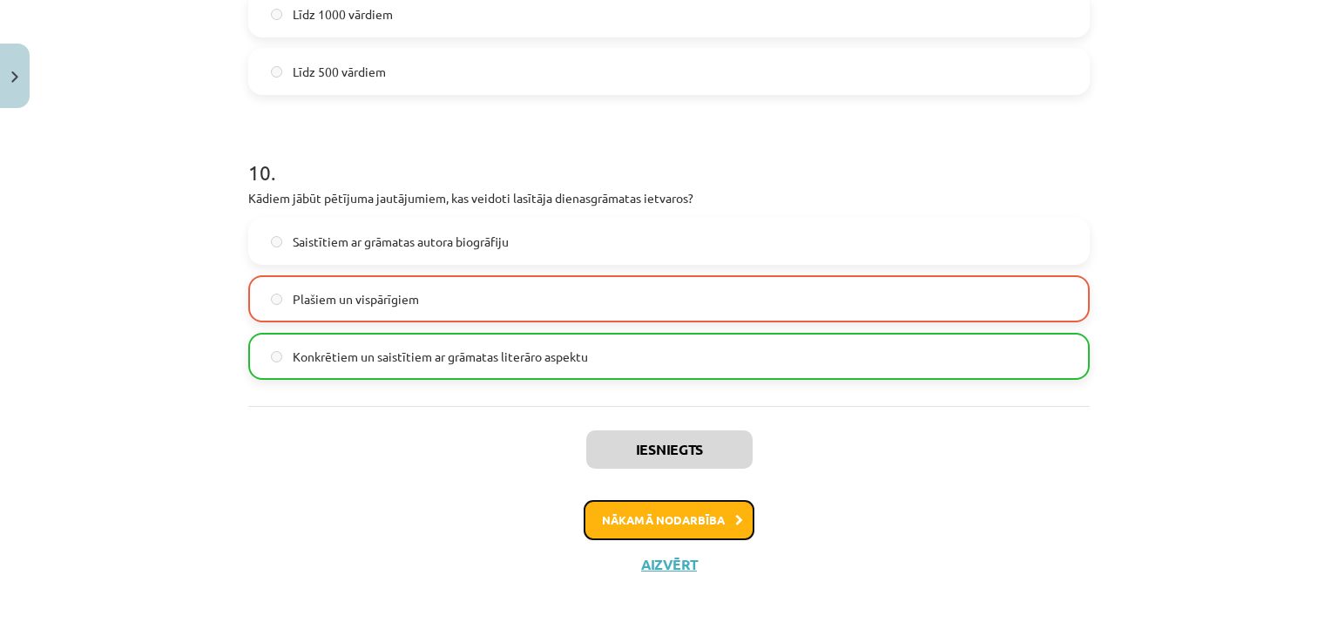
click at [694, 511] on button "Nākamā nodarbība" at bounding box center [669, 520] width 171 height 40
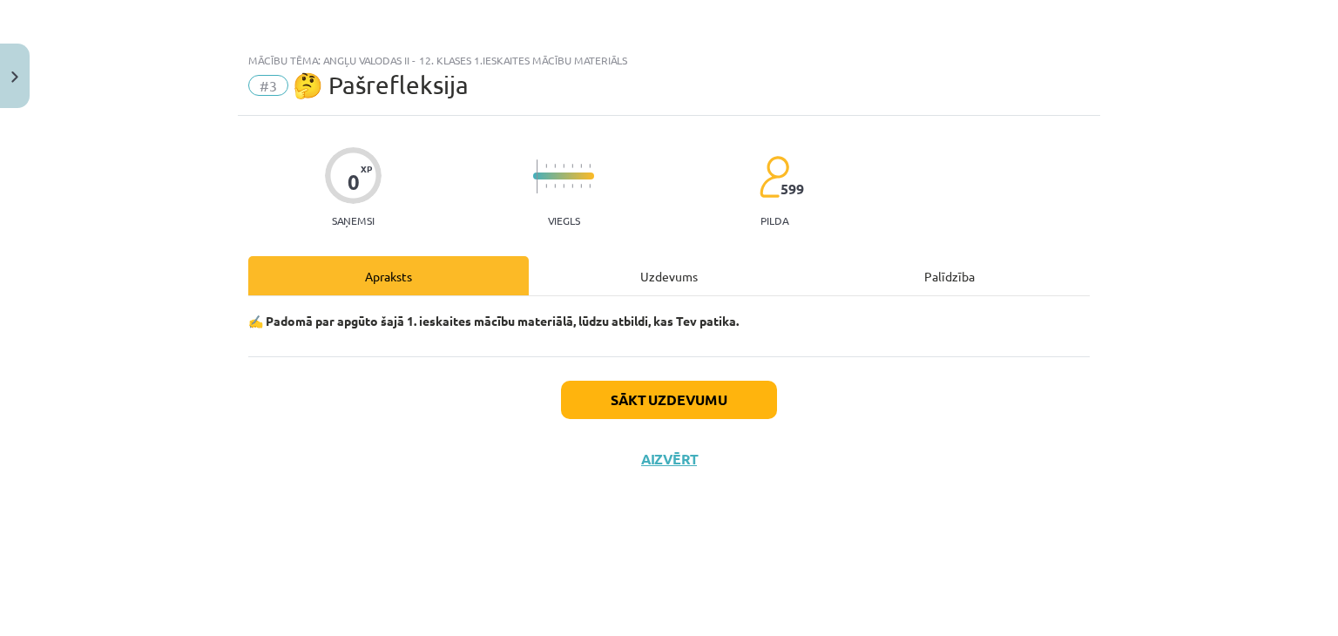
click at [565, 179] on progress at bounding box center [563, 176] width 61 height 7
click at [677, 403] on button "Sākt uzdevumu" at bounding box center [669, 400] width 216 height 38
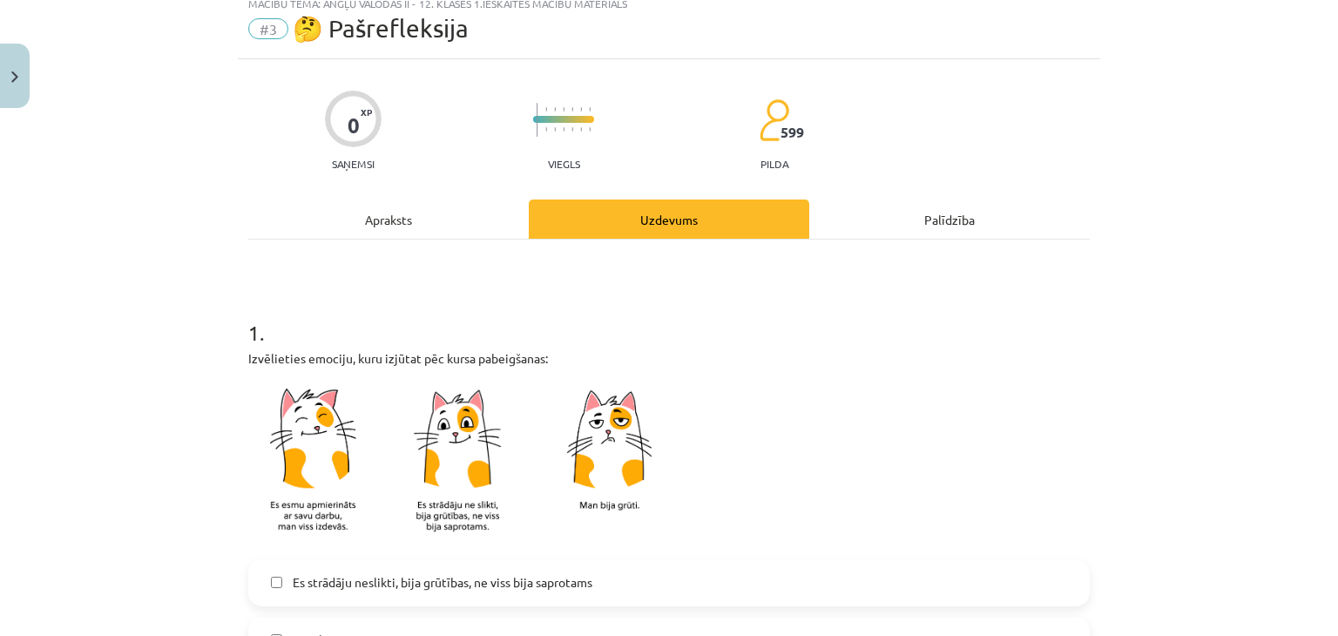
scroll to position [174, 0]
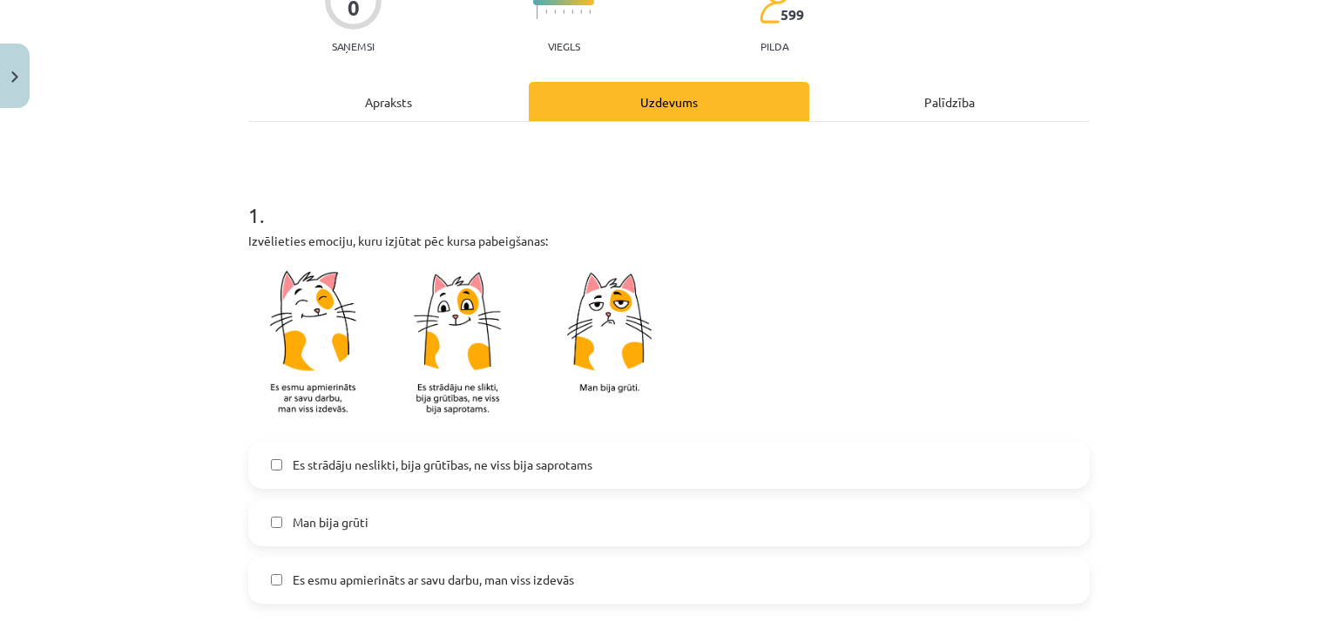
click at [468, 348] on img at bounding box center [466, 346] width 436 height 171
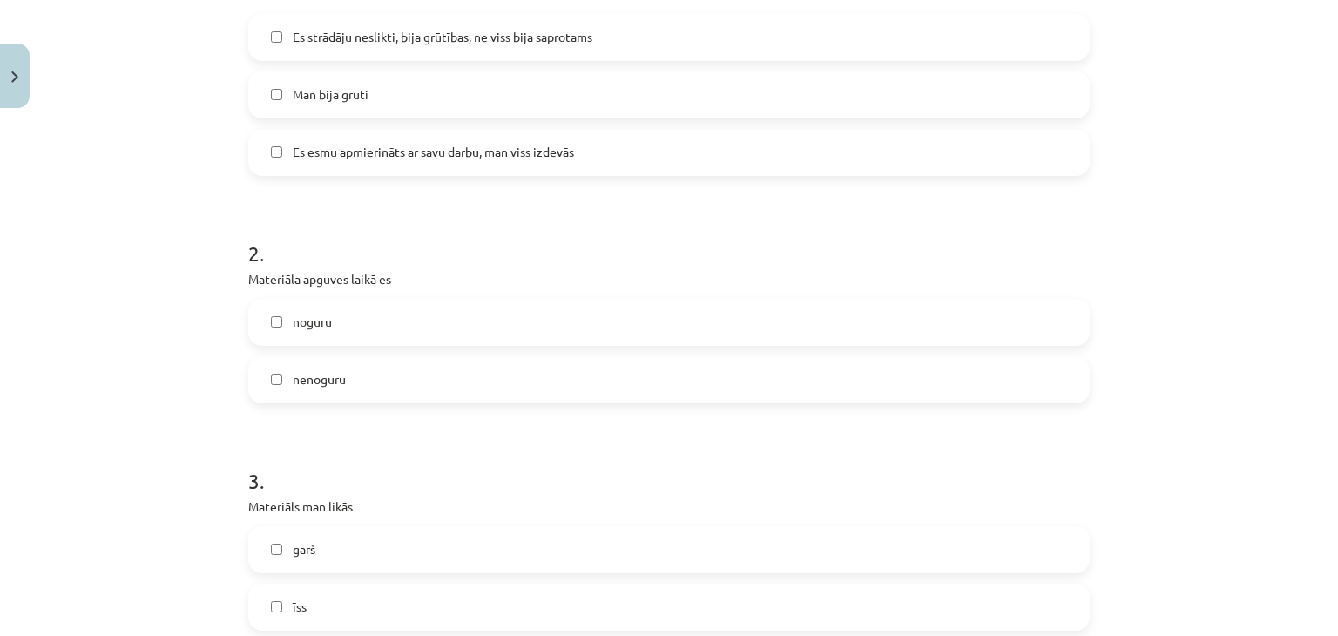
scroll to position [697, 0]
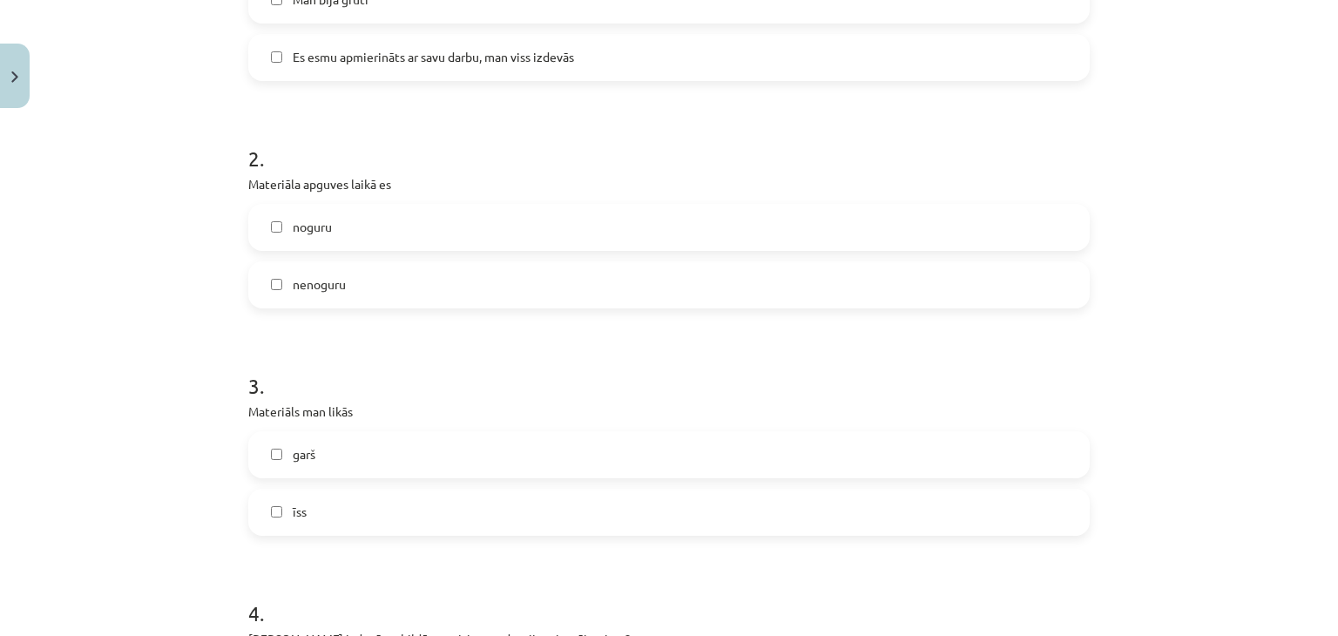
click at [268, 468] on label "garš" at bounding box center [669, 455] width 838 height 44
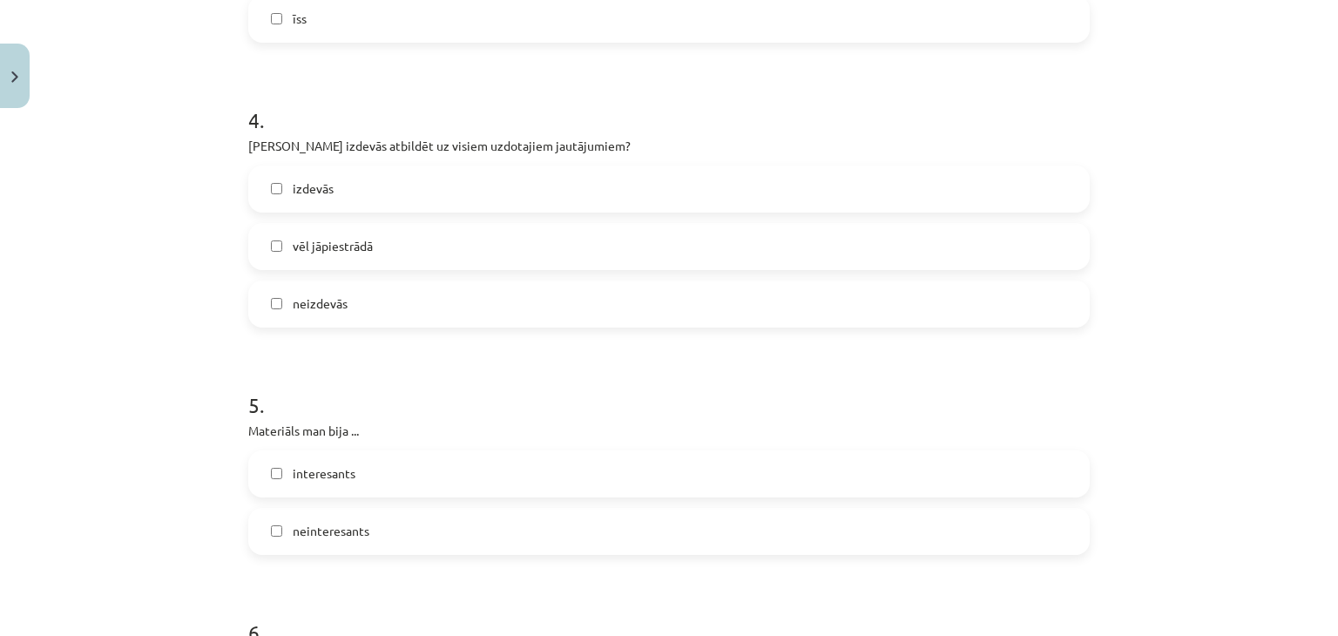
scroll to position [1220, 0]
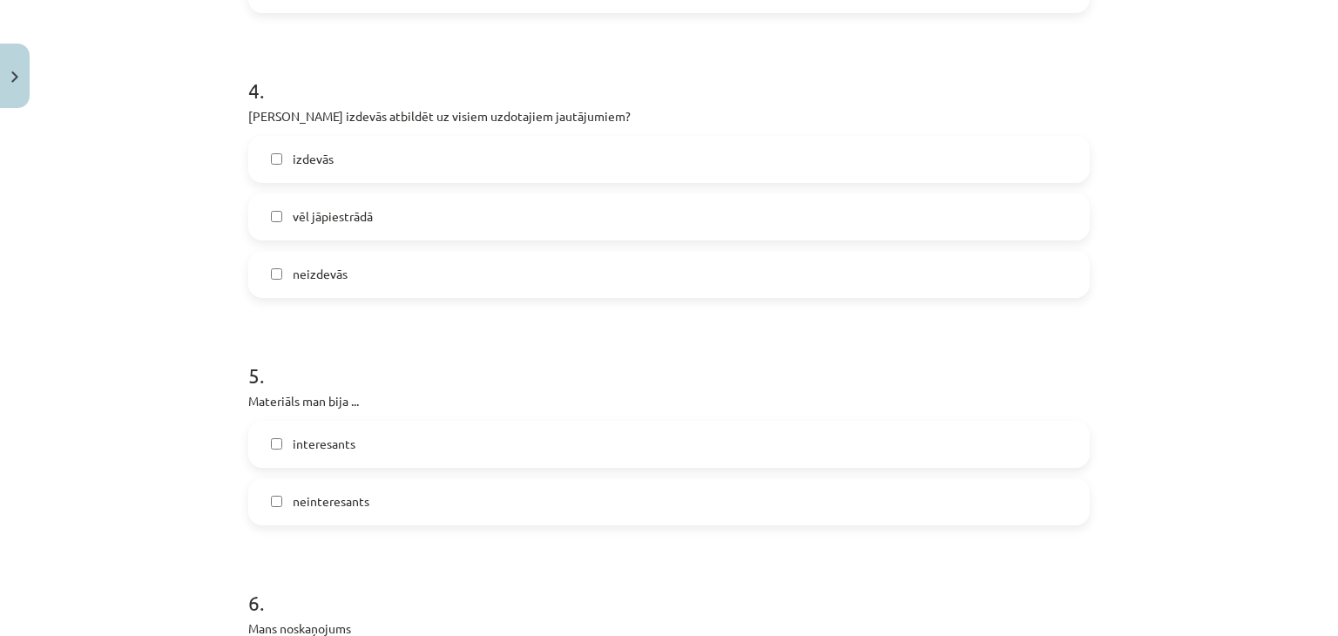
click at [278, 443] on label "interesants" at bounding box center [669, 445] width 838 height 44
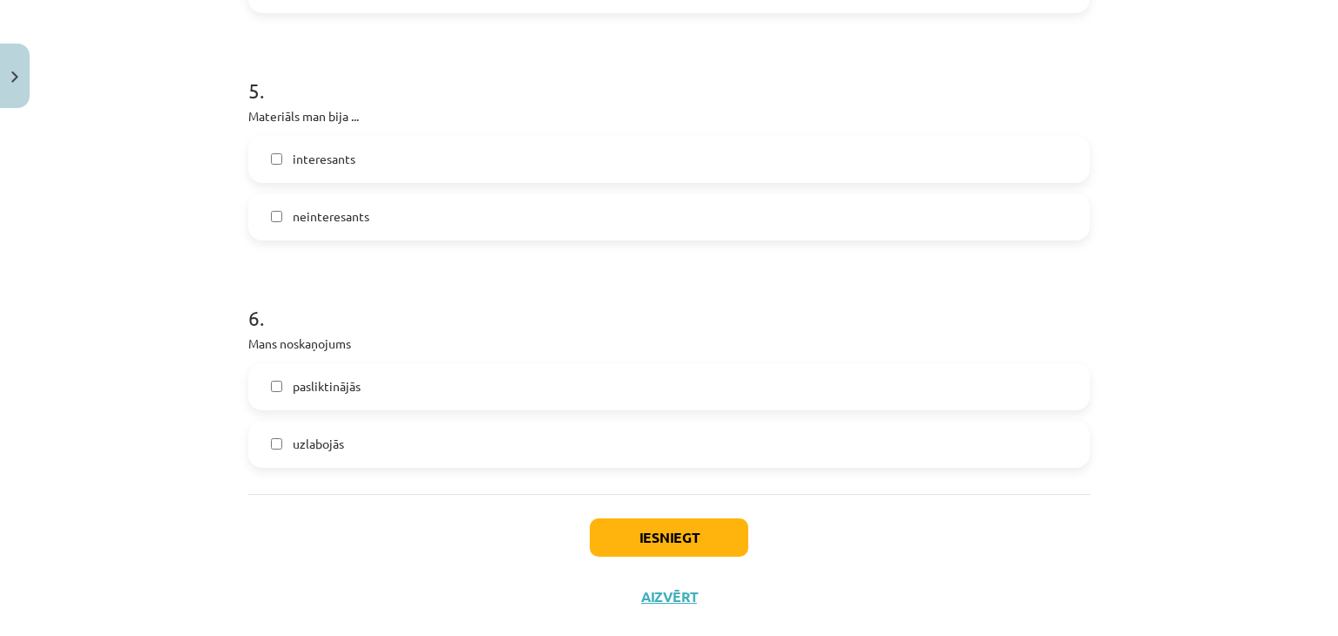
scroll to position [1538, 0]
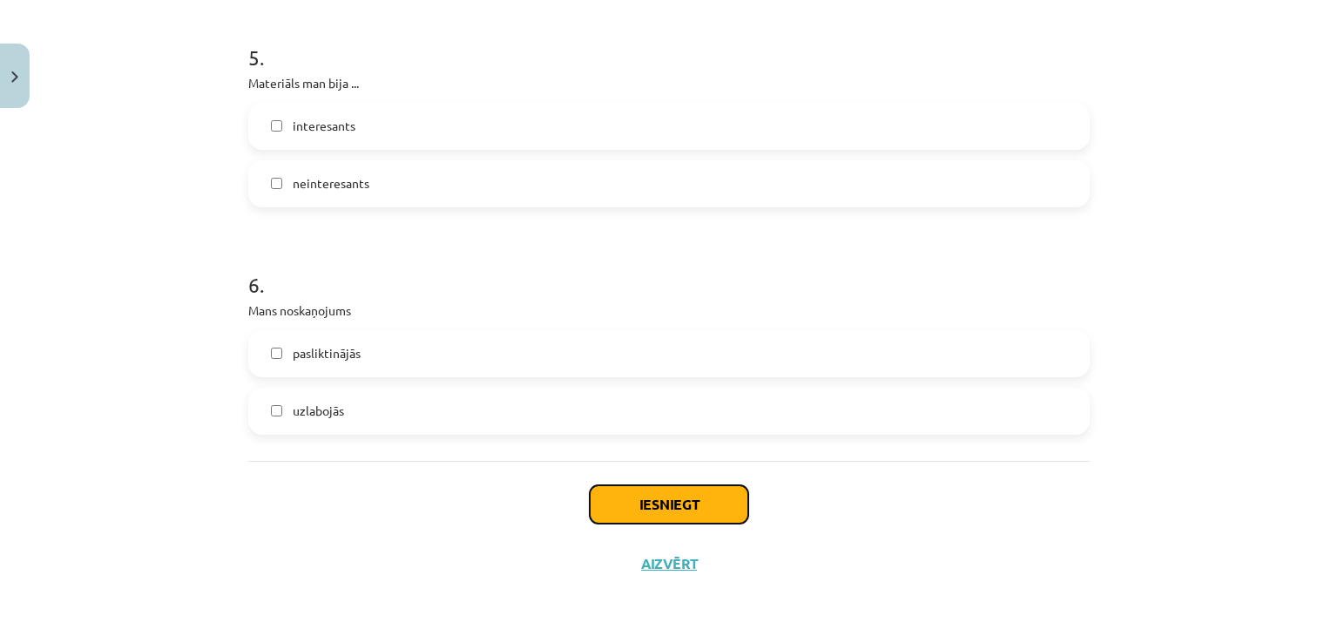
click at [661, 505] on button "Iesniegt" at bounding box center [669, 504] width 159 height 38
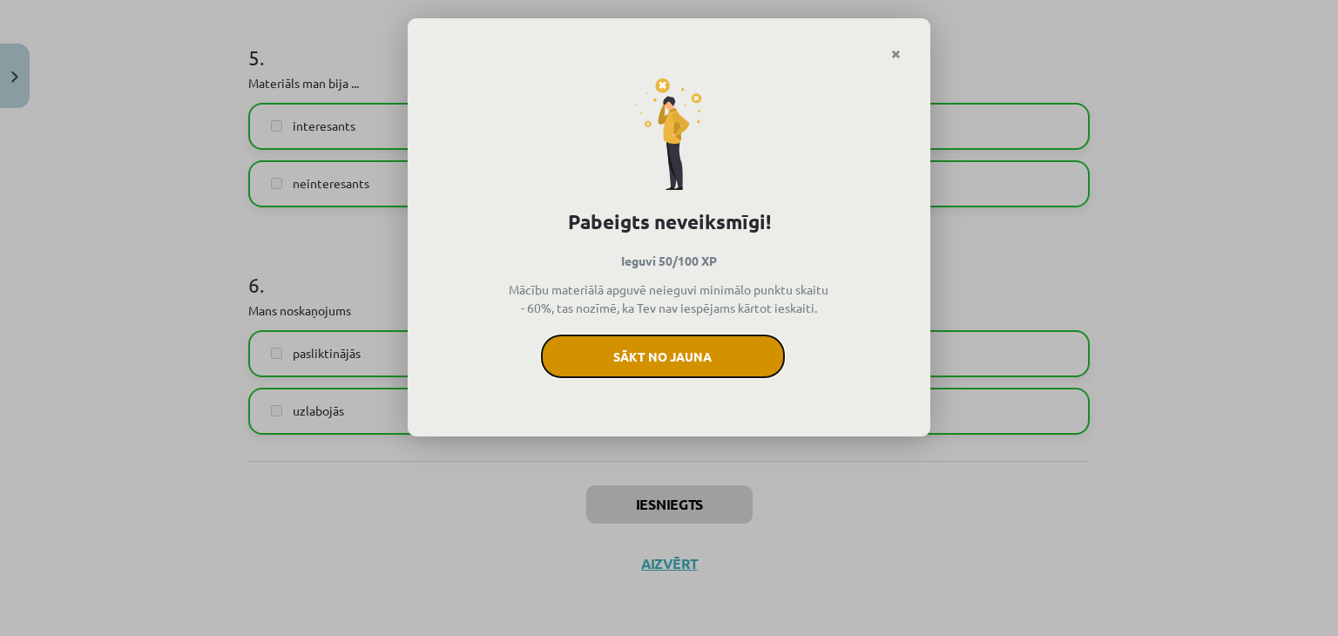
click at [711, 347] on button "Sākt no jauna" at bounding box center [663, 357] width 244 height 44
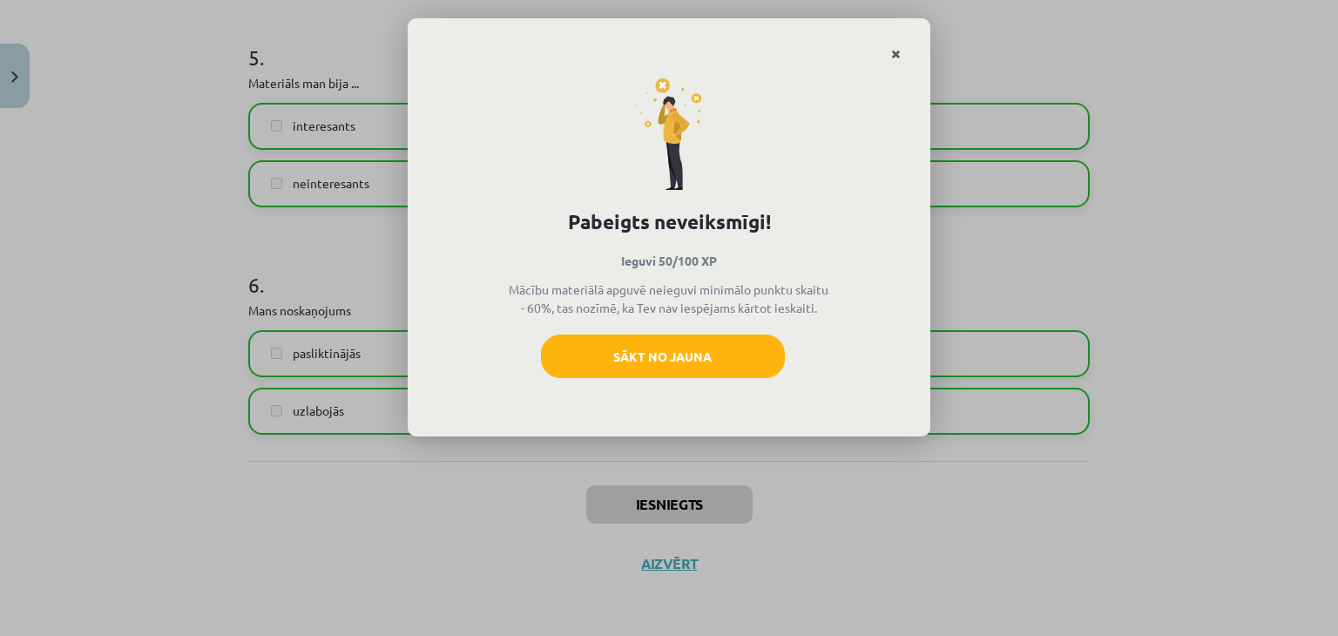
click at [899, 53] on icon "Close" at bounding box center [896, 55] width 10 height 12
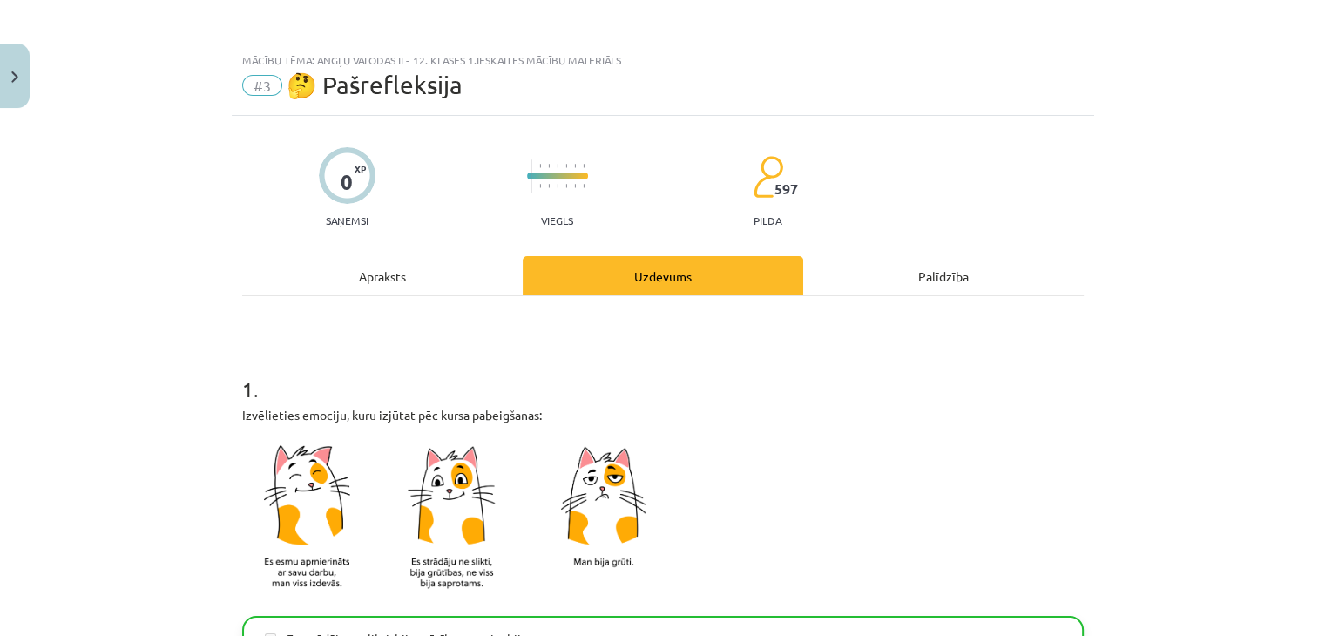
scroll to position [0, 0]
click at [0, 90] on button "Close" at bounding box center [15, 76] width 30 height 64
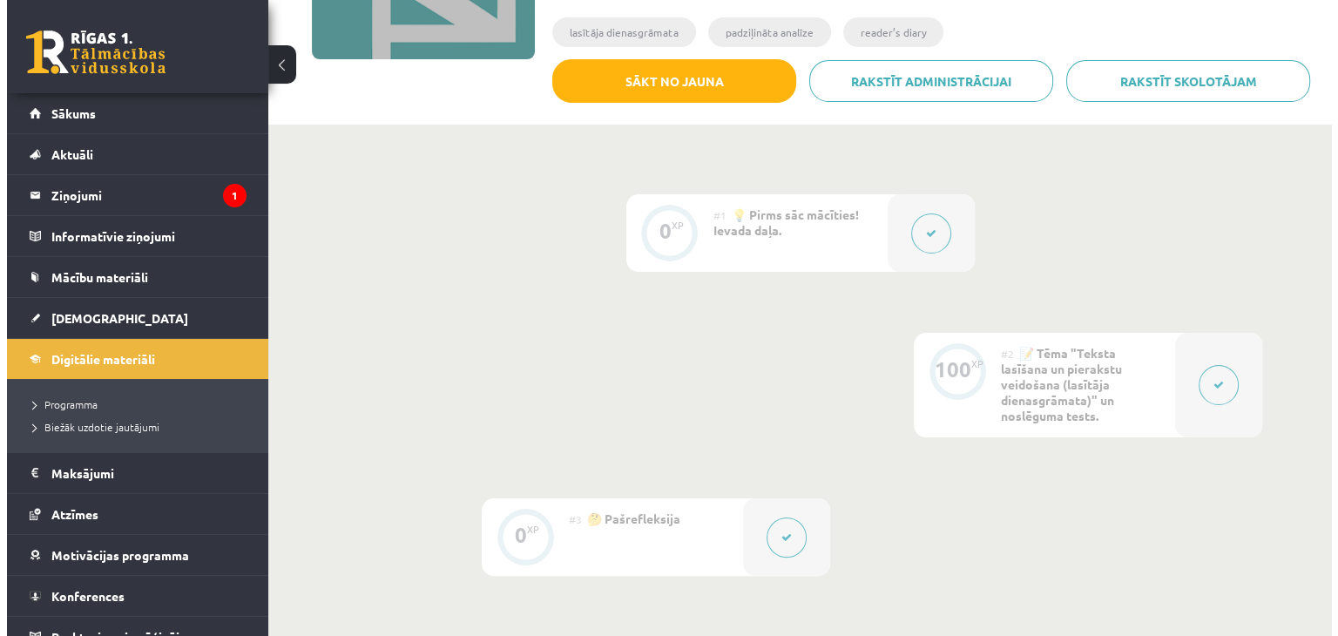
scroll to position [281, 0]
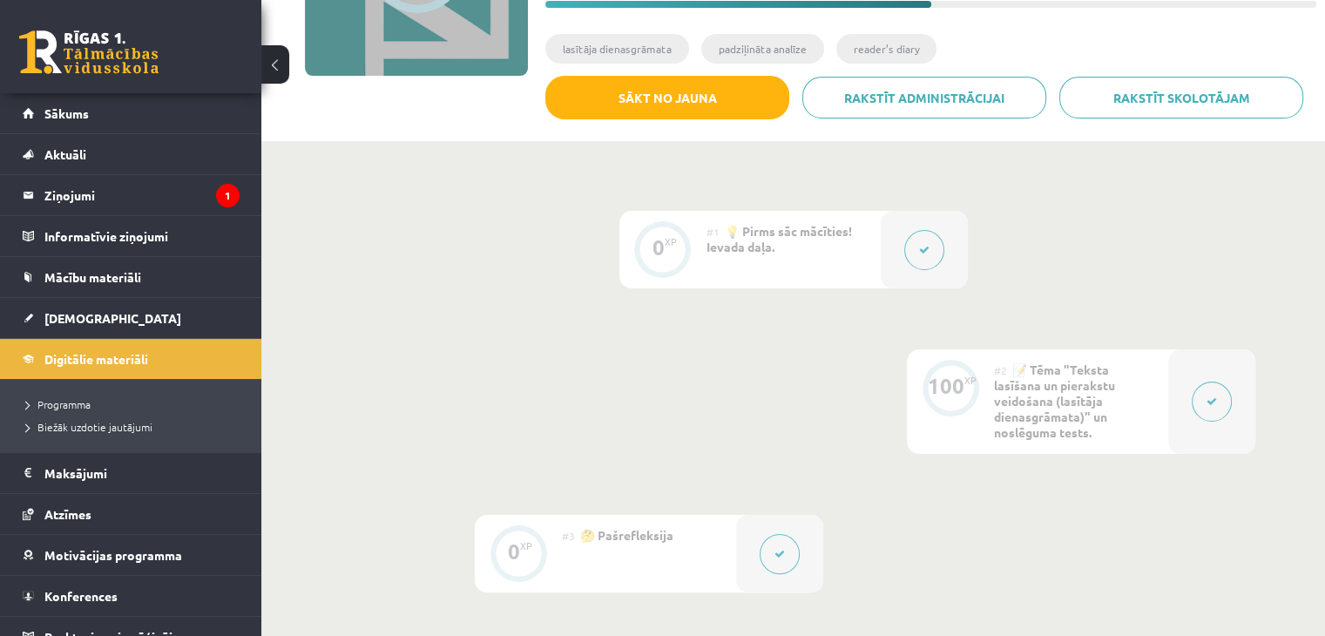
click at [925, 256] on button at bounding box center [925, 250] width 40 height 40
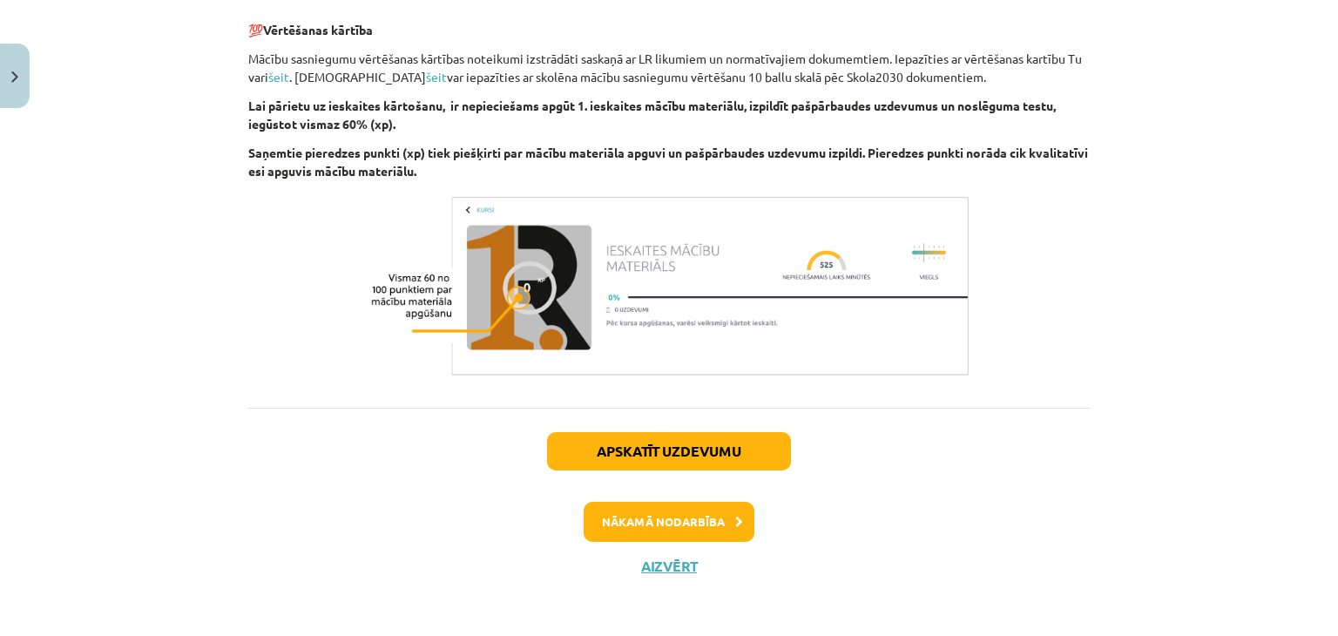
scroll to position [1253, 0]
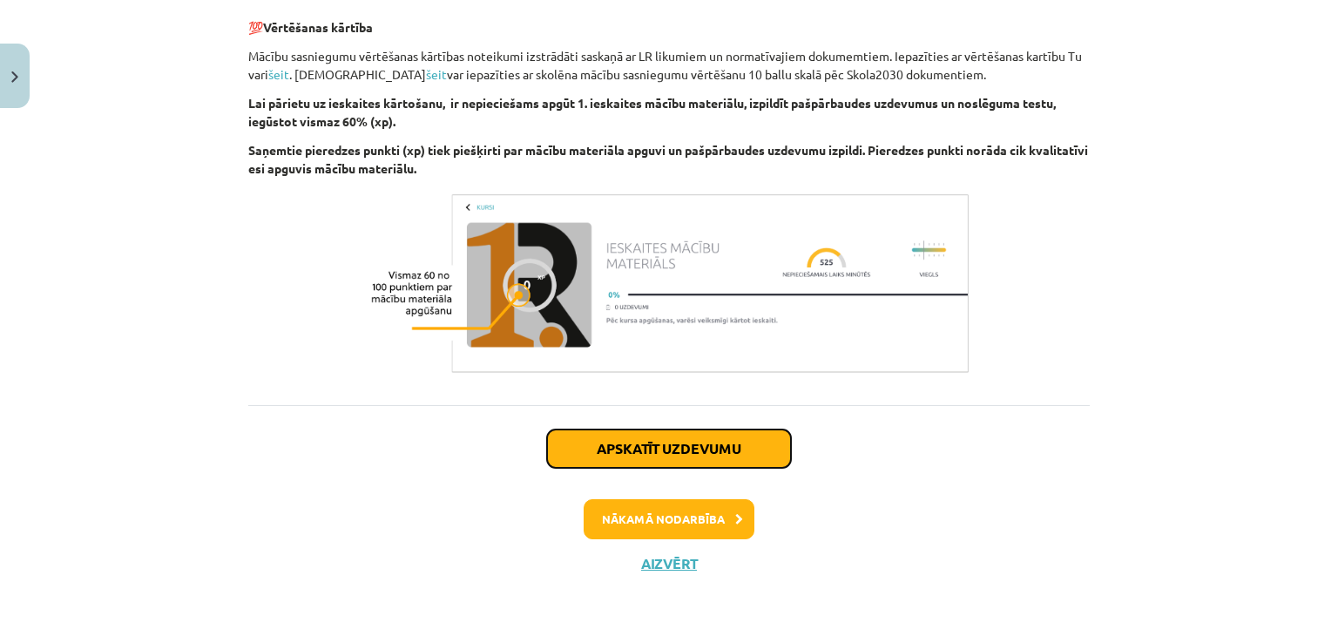
click at [722, 450] on button "Apskatīt uzdevumu" at bounding box center [669, 449] width 244 height 38
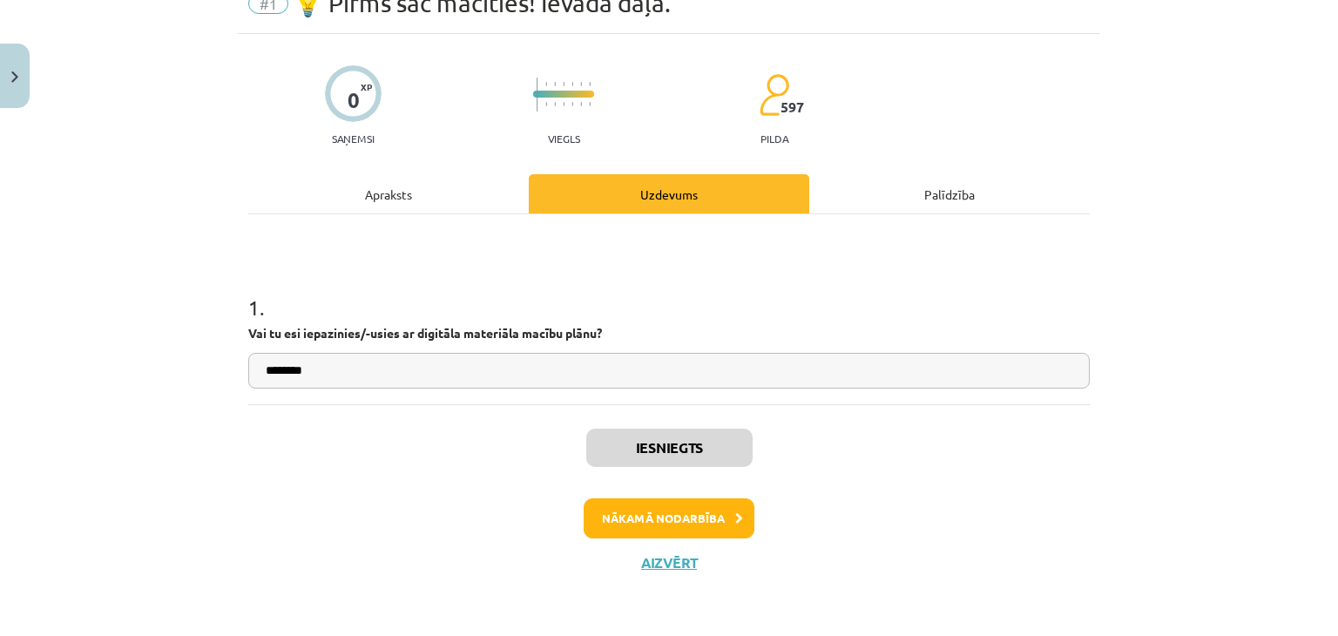
scroll to position [44, 0]
